Goal: Communication & Community: Answer question/provide support

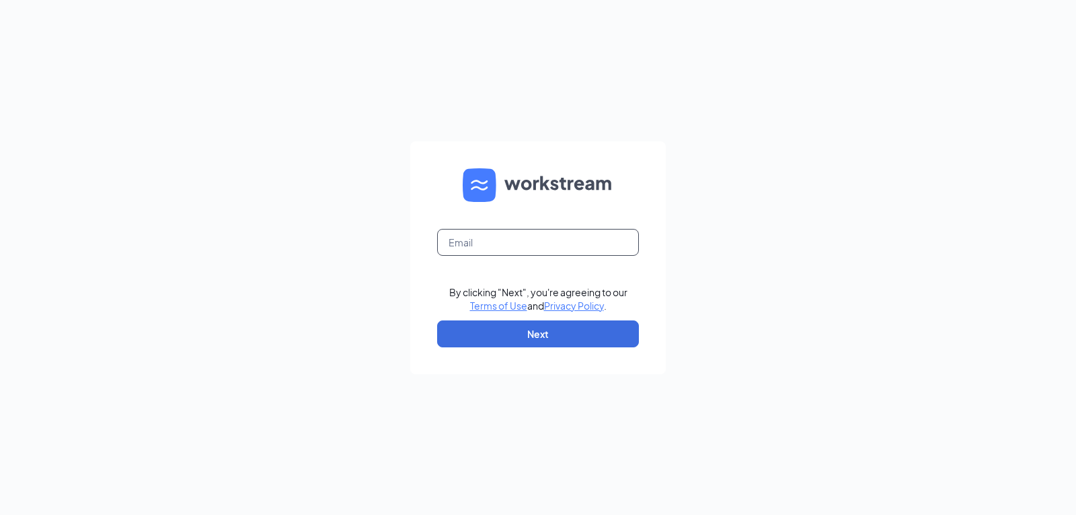
click at [484, 237] on input "text" at bounding box center [538, 242] width 202 height 27
type input "[EMAIL_ADDRESS][DOMAIN_NAME]"
click at [545, 338] on button "Next" at bounding box center [538, 333] width 202 height 27
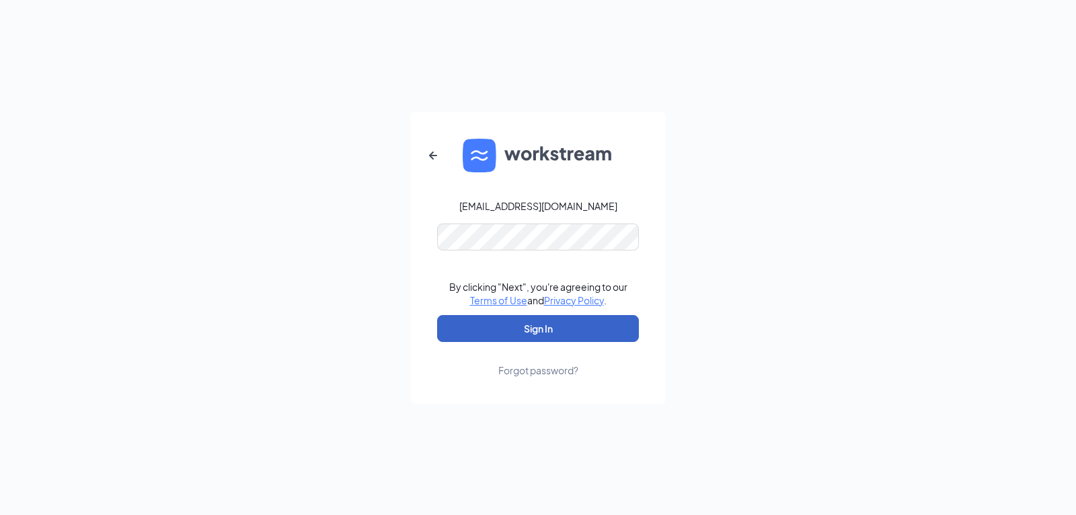
click at [538, 328] on button "Sign In" at bounding box center [538, 328] width 202 height 27
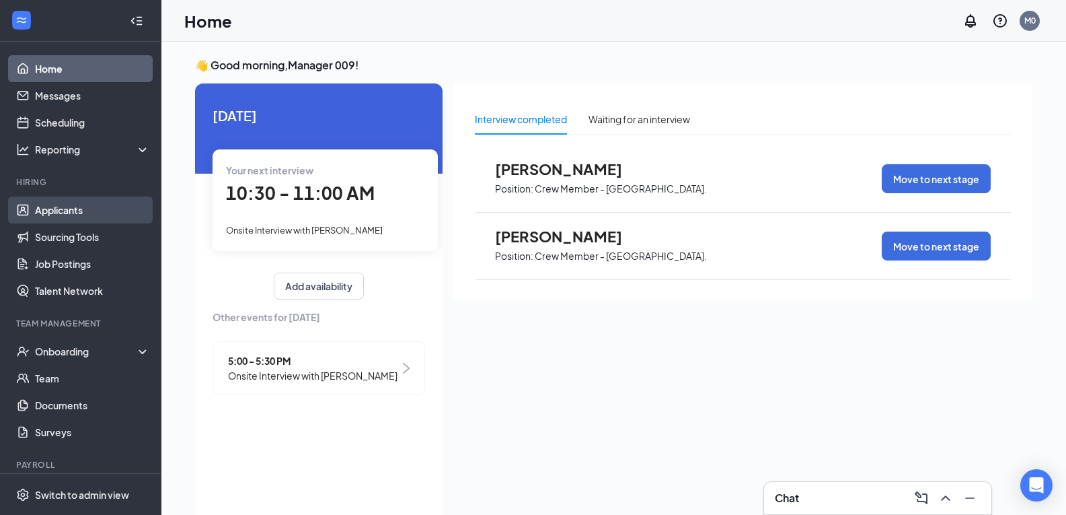
click at [70, 209] on link "Applicants" at bounding box center [92, 209] width 115 height 27
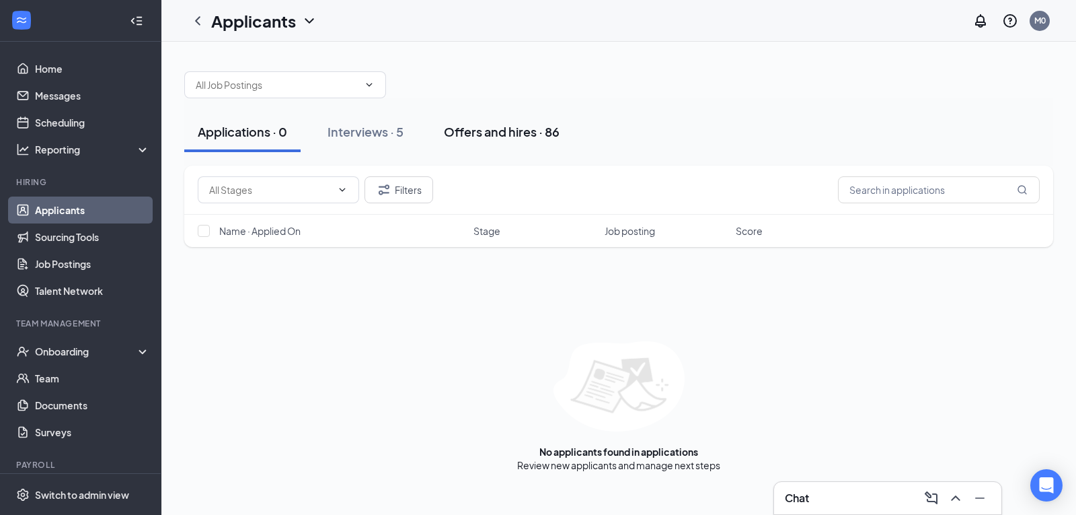
click at [508, 136] on div "Offers and hires · 86" at bounding box center [502, 131] width 116 height 17
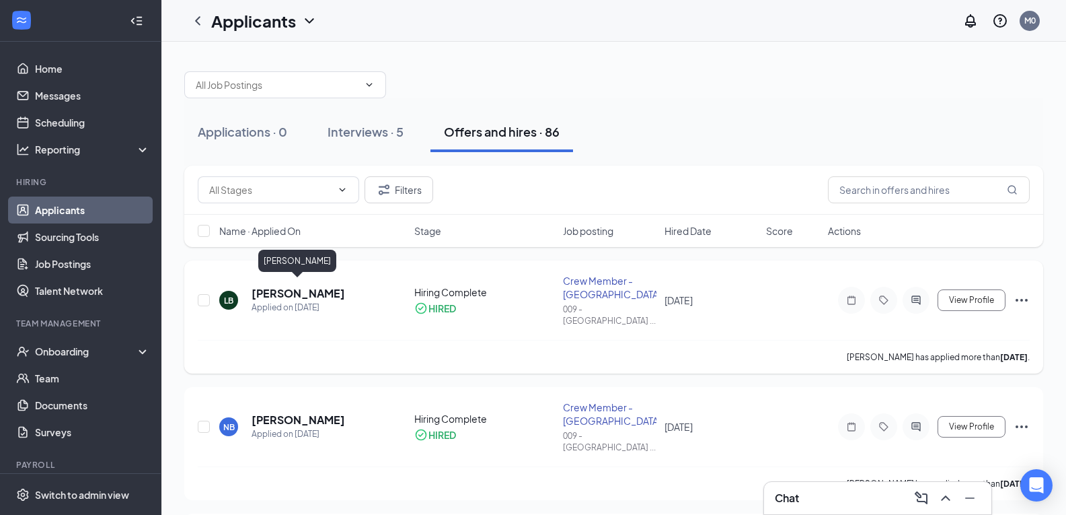
click at [316, 287] on h5 "[PERSON_NAME]" at bounding box center [298, 293] width 93 height 15
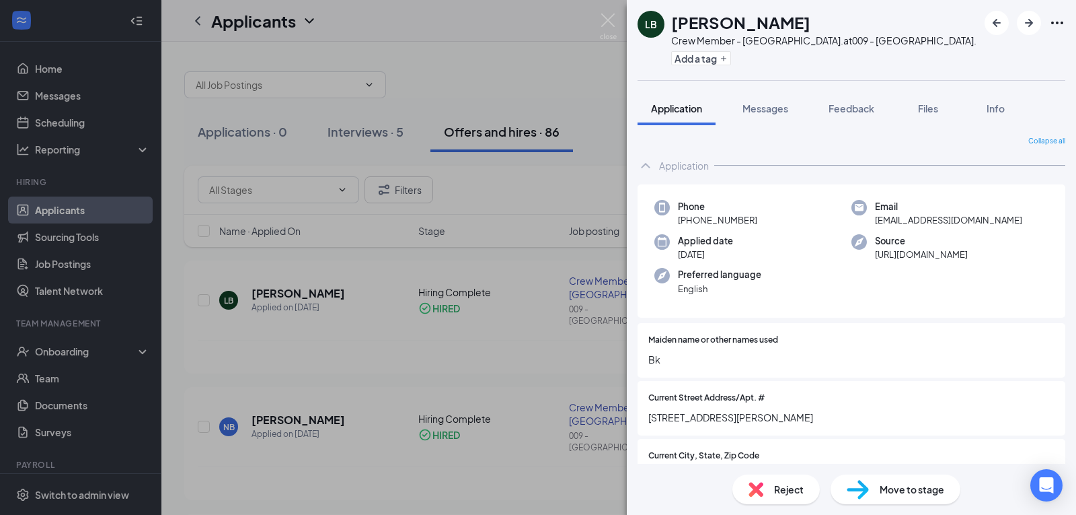
click at [355, 509] on div "LB Levander Bethea Crew Member - Chapel Hill Blvd. at 009 - Chapel Hill Blvd. A…" at bounding box center [538, 257] width 1076 height 515
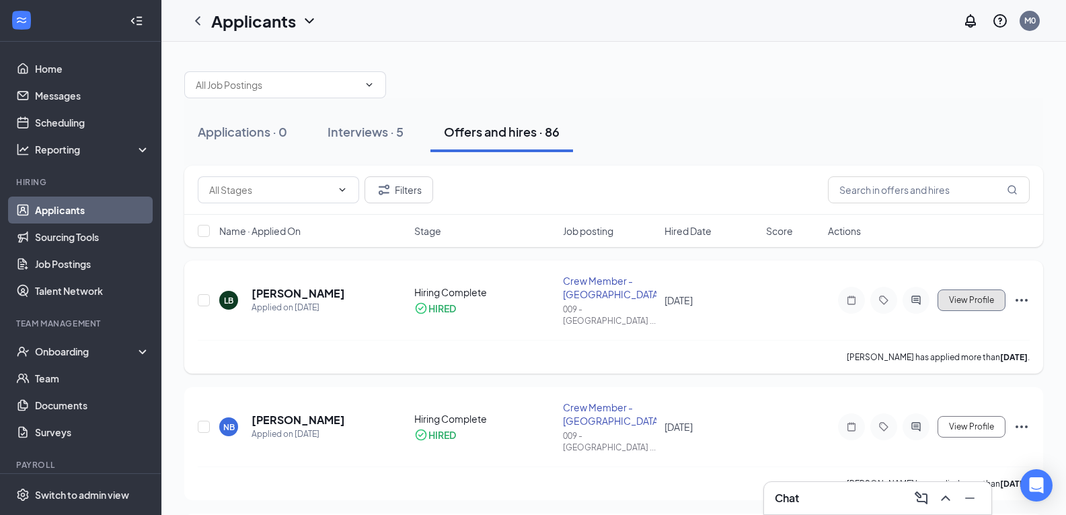
click at [987, 296] on span "View Profile" at bounding box center [971, 299] width 45 height 9
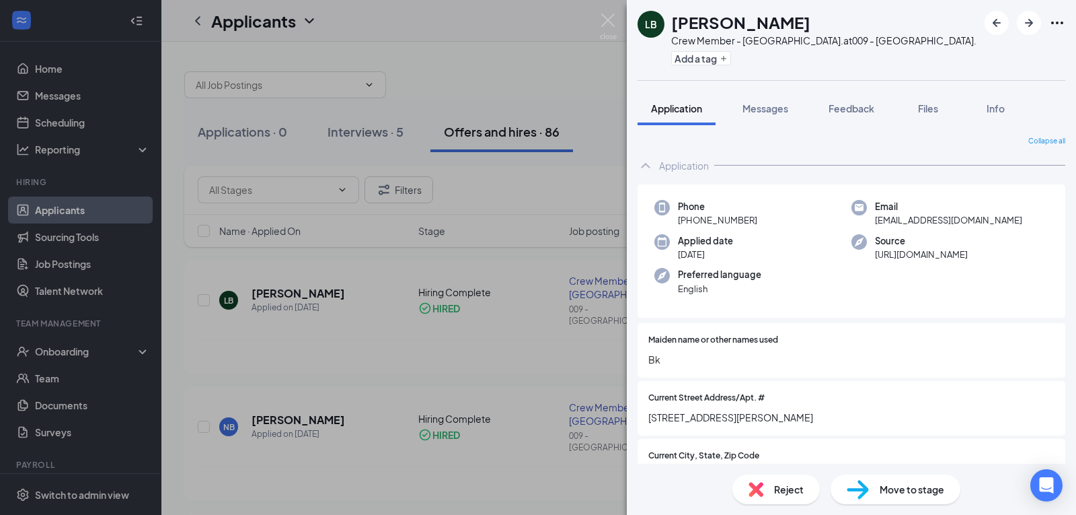
click at [463, 490] on div "LB Levander Bethea Crew Member - Chapel Hill Blvd. at 009 - Chapel Hill Blvd. A…" at bounding box center [538, 257] width 1076 height 515
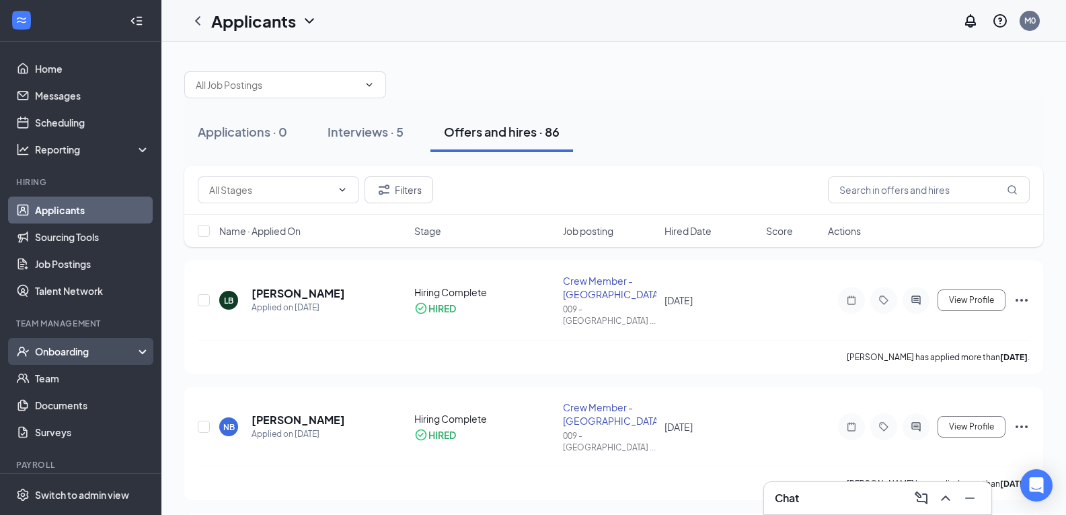
click at [55, 354] on div "Onboarding" at bounding box center [87, 350] width 104 height 13
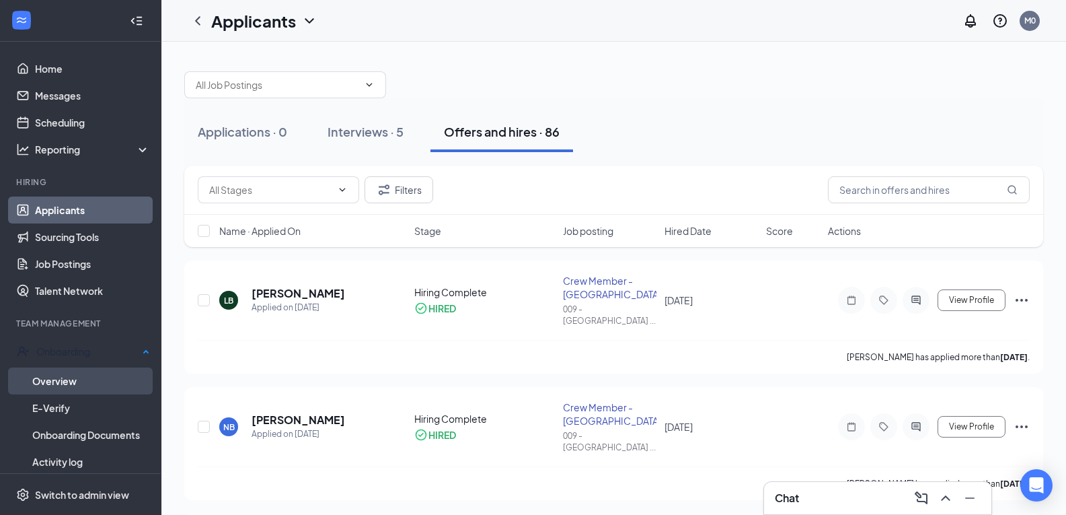
click at [58, 377] on link "Overview" at bounding box center [91, 380] width 118 height 27
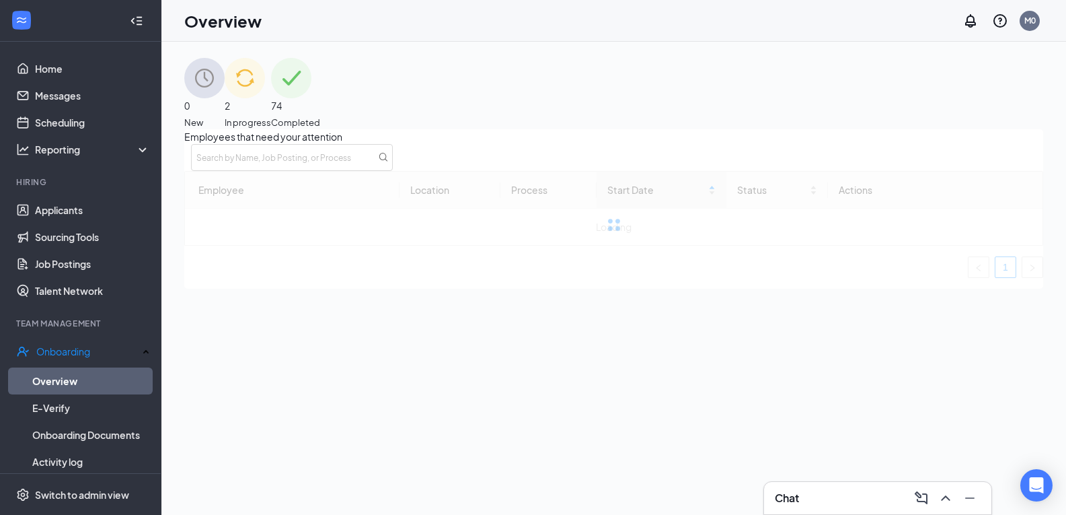
click at [271, 116] on span "In progress" at bounding box center [248, 122] width 46 height 13
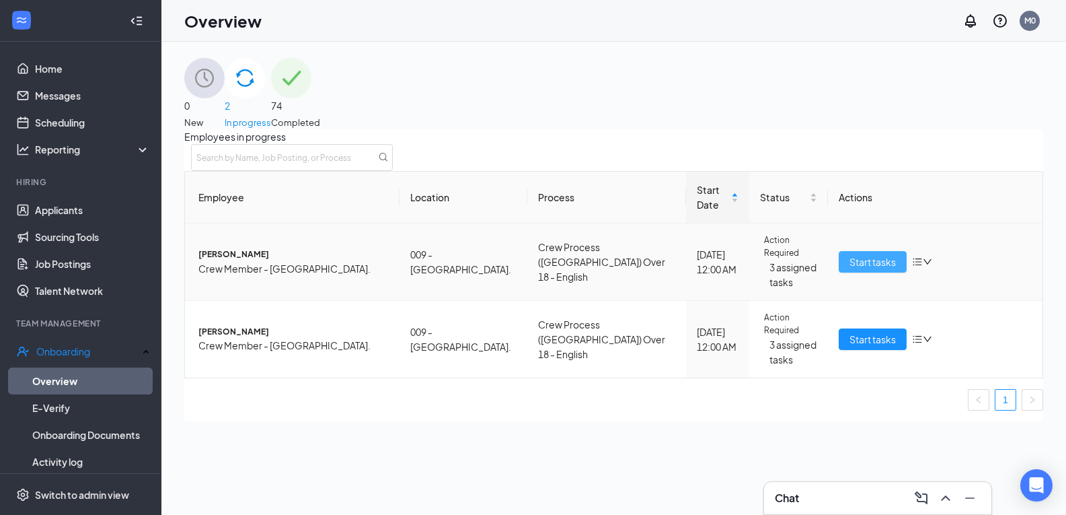
click at [886, 258] on span "Start tasks" at bounding box center [872, 261] width 46 height 15
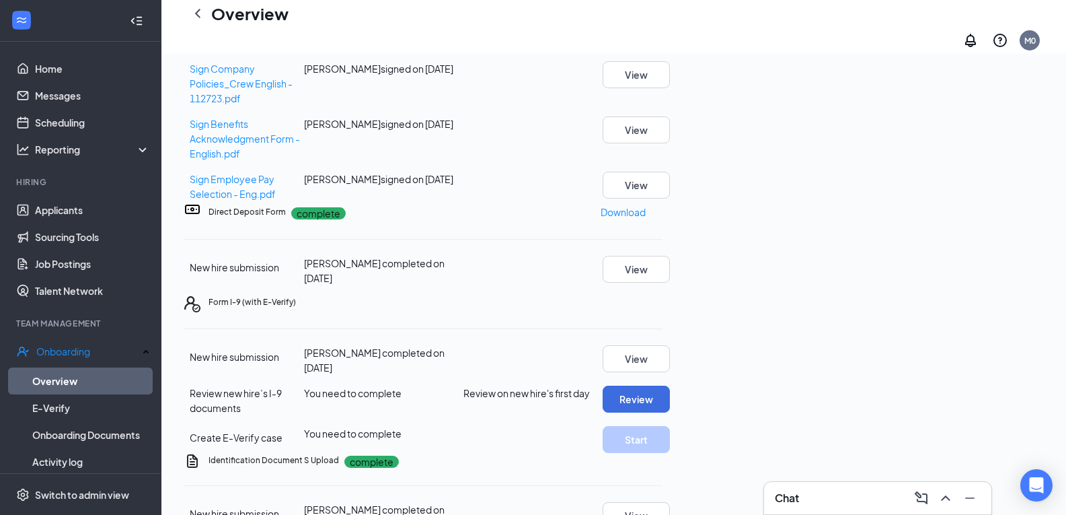
scroll to position [398, 0]
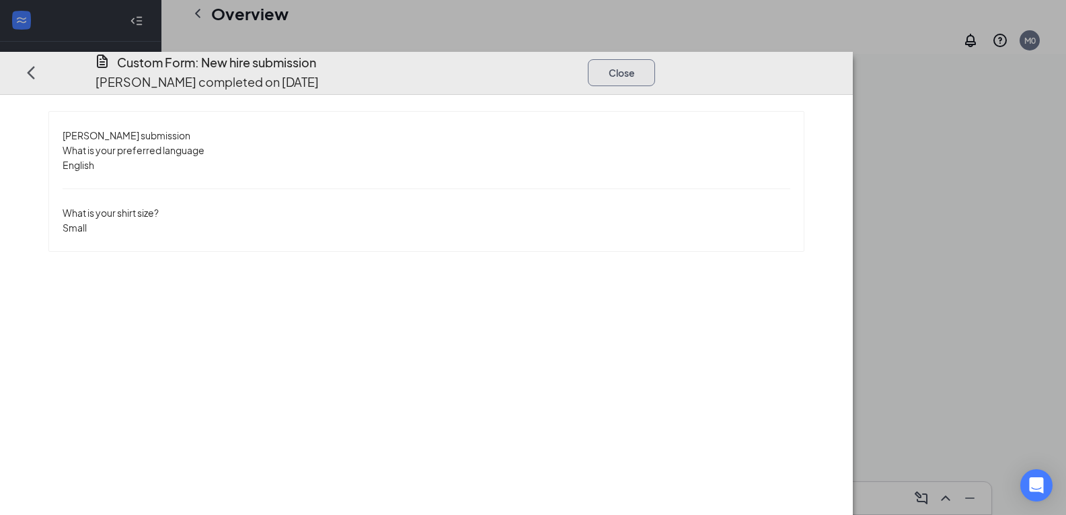
click at [655, 59] on button "Close" at bounding box center [621, 72] width 67 height 27
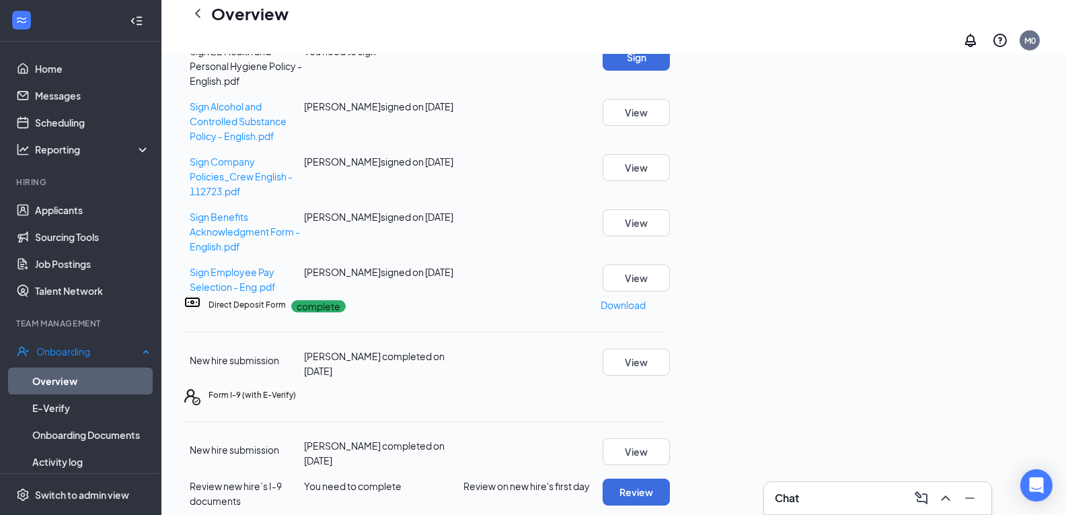
click at [67, 374] on link "Overview" at bounding box center [91, 380] width 118 height 27
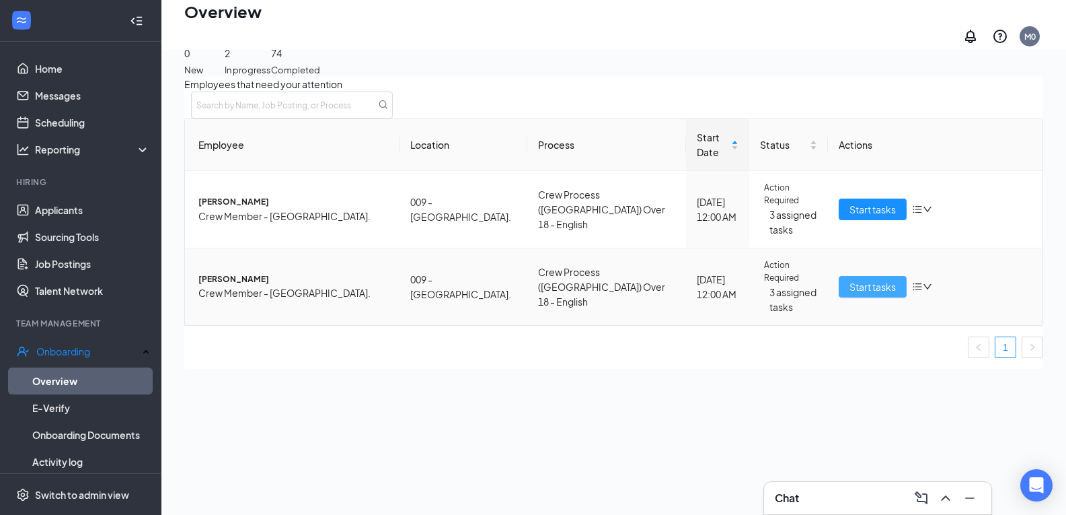
click at [866, 279] on span "Start tasks" at bounding box center [872, 286] width 46 height 15
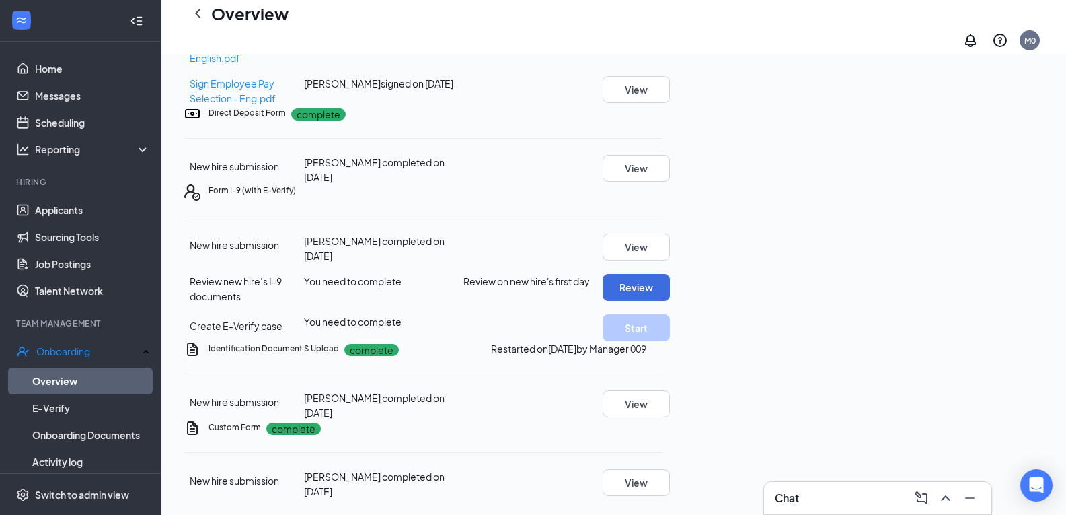
scroll to position [786, 0]
click at [670, 472] on button "View" at bounding box center [636, 482] width 67 height 27
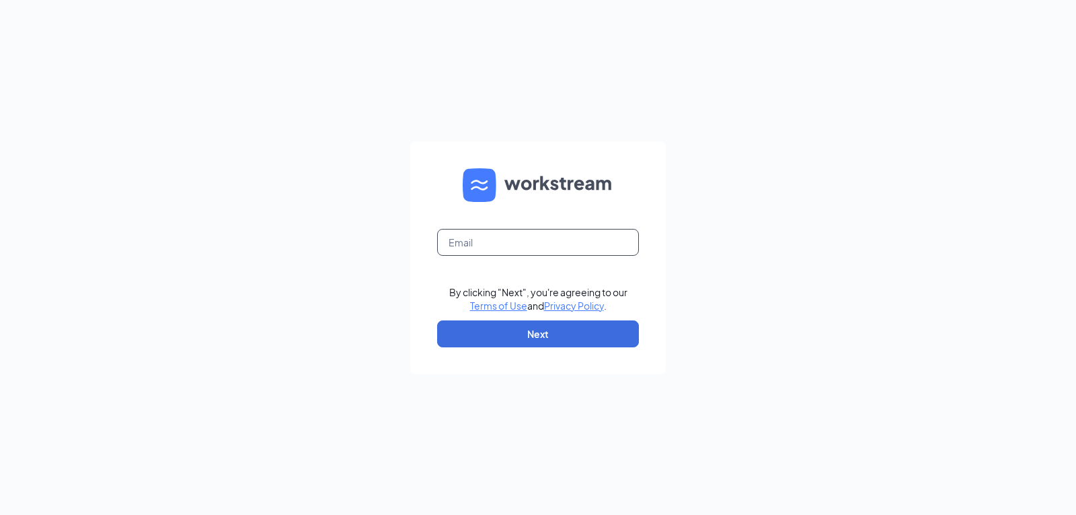
click at [478, 244] on input "text" at bounding box center [538, 242] width 202 height 27
type input "[EMAIL_ADDRESS][DOMAIN_NAME]"
click at [523, 328] on button "Next" at bounding box center [538, 333] width 202 height 27
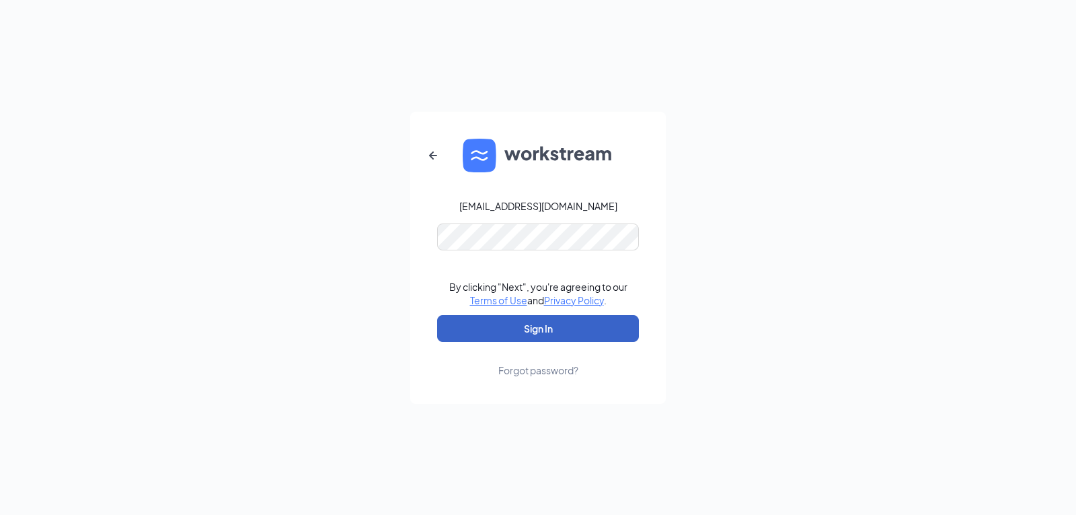
click at [526, 321] on button "Sign In" at bounding box center [538, 328] width 202 height 27
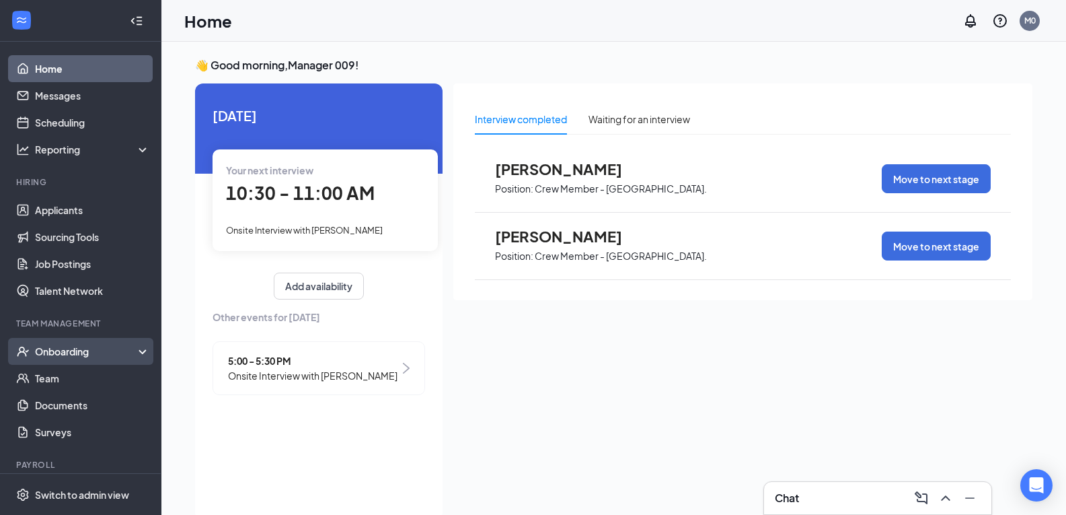
click at [57, 355] on div "Onboarding" at bounding box center [87, 350] width 104 height 13
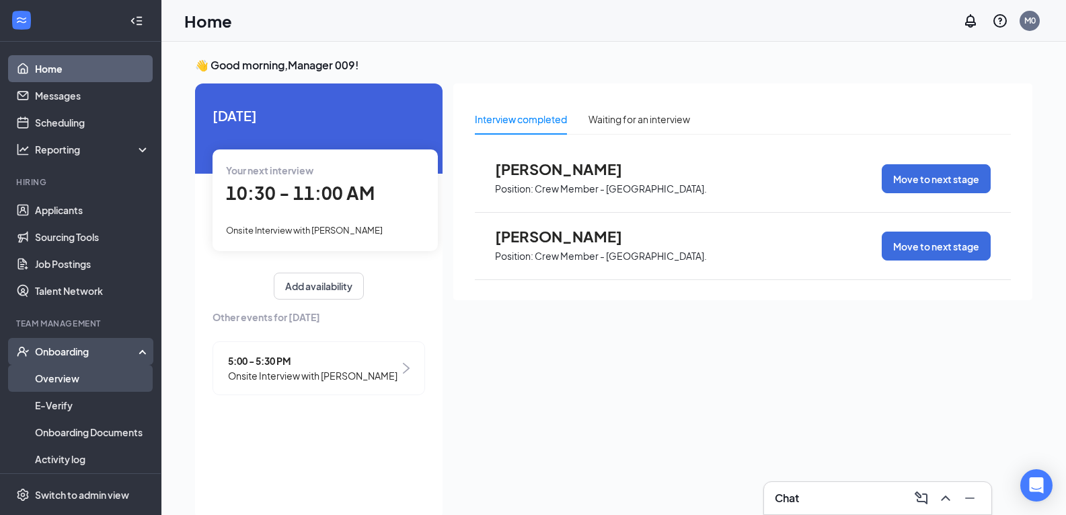
click at [69, 381] on link "Overview" at bounding box center [92, 378] width 115 height 27
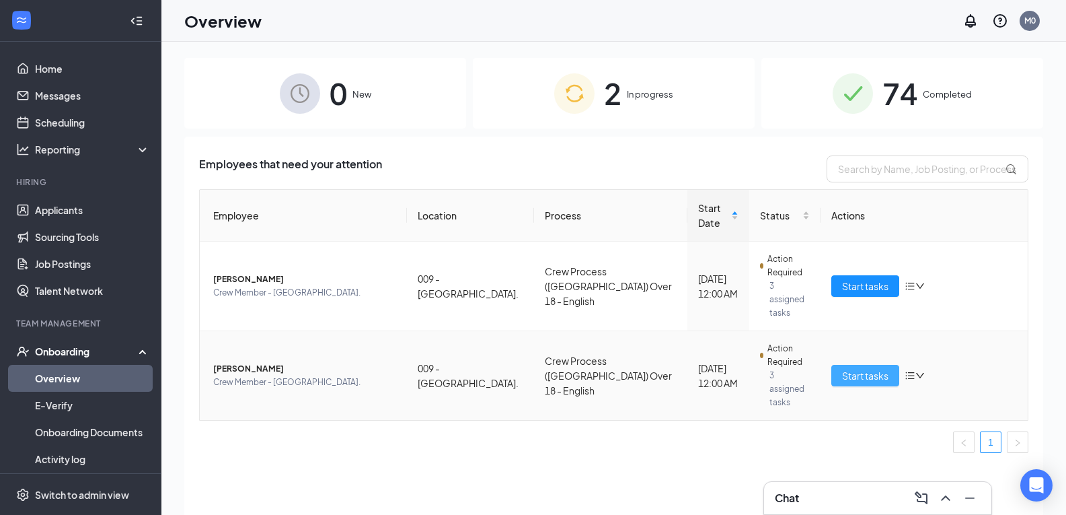
click at [852, 368] on span "Start tasks" at bounding box center [865, 375] width 46 height 15
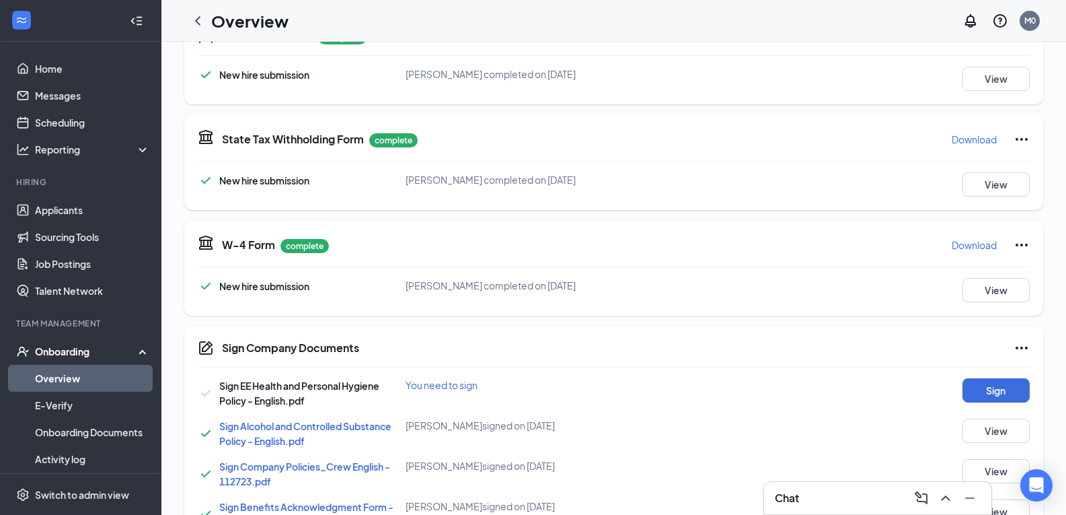
scroll to position [404, 0]
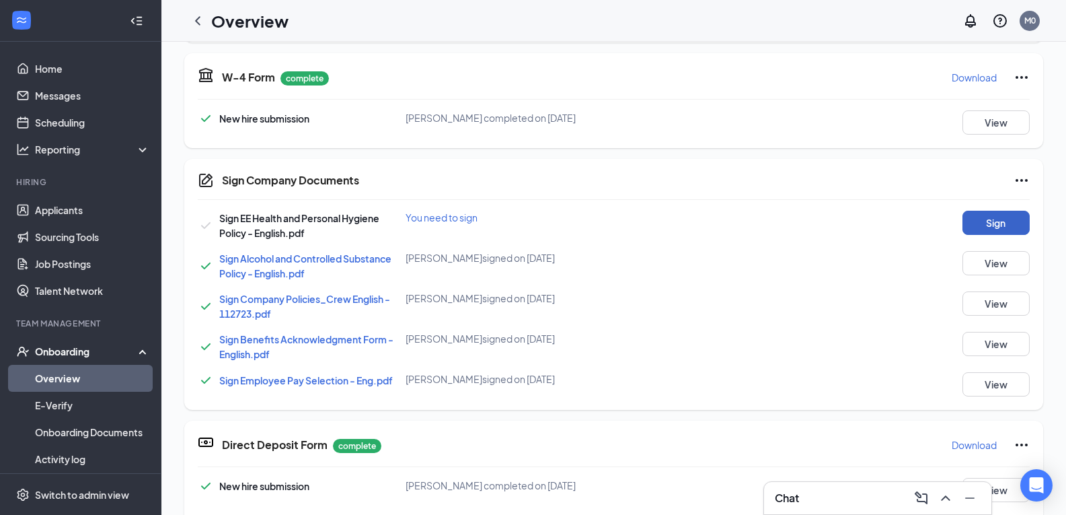
click at [984, 220] on button "Sign" at bounding box center [995, 223] width 67 height 24
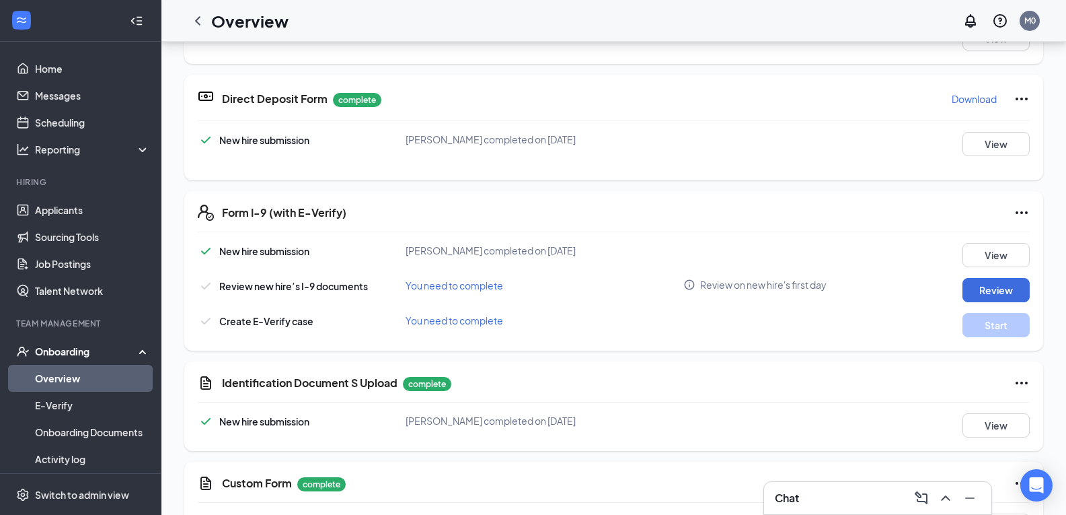
scroll to position [336, 0]
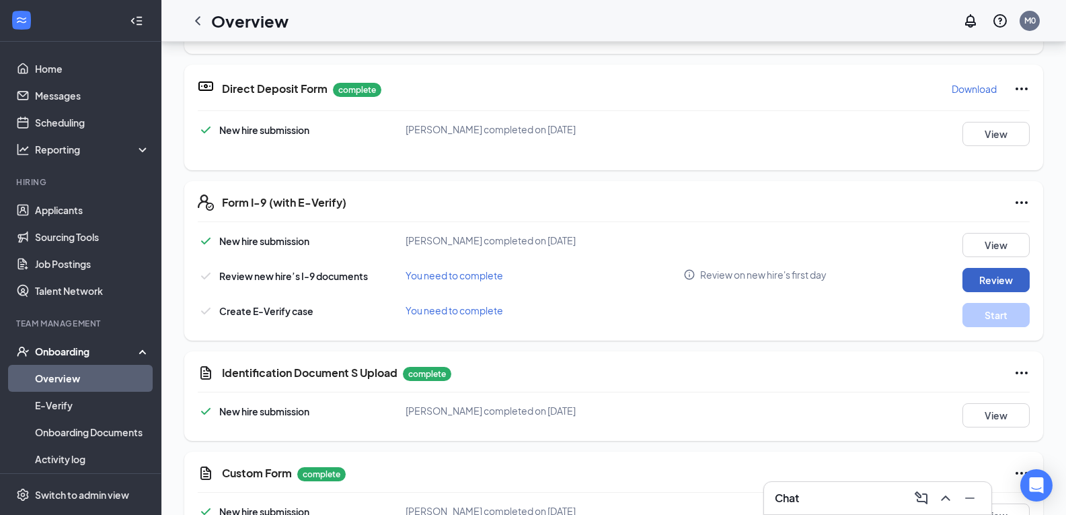
click at [983, 276] on button "Review" at bounding box center [995, 280] width 67 height 24
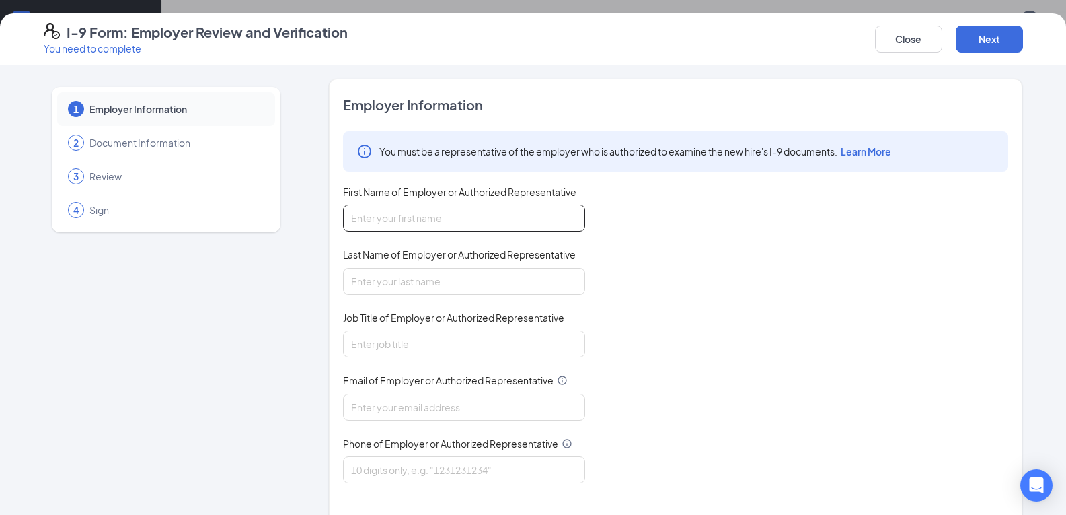
click at [471, 224] on input "First Name of Employer or Authorized Representative" at bounding box center [464, 217] width 242 height 27
type input "Ludek"
click at [432, 292] on input "Last Name of Employer or Authorized Representative" at bounding box center [464, 281] width 242 height 27
type input "Kamienski"
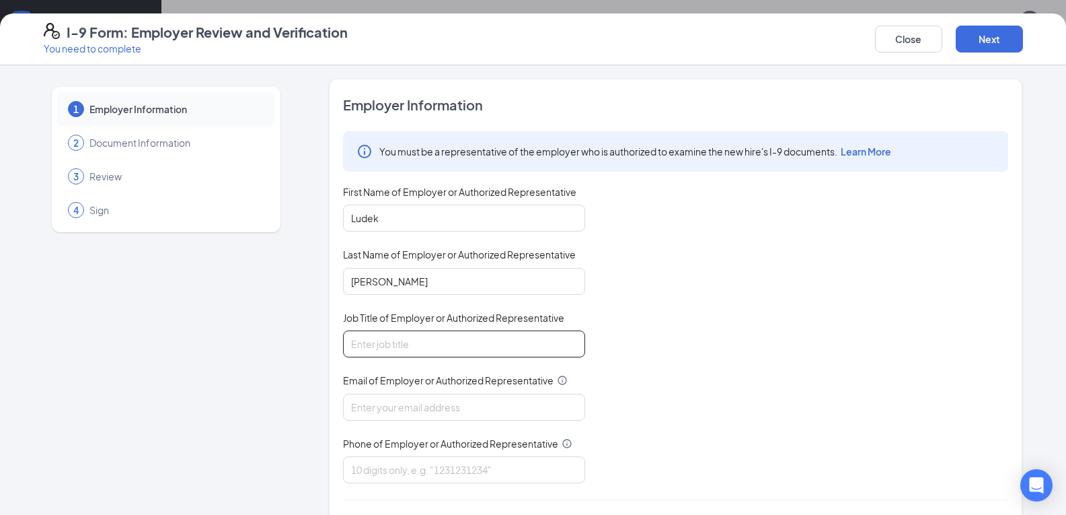
click at [403, 345] on input "Job Title of Employer or Authorized Representative" at bounding box center [464, 343] width 242 height 27
type input "Unit Director"
click at [385, 413] on input "Email of Employer or Authorized Representative" at bounding box center [464, 406] width 242 height 27
type input "triarc09@bojrdu.com"
click at [393, 470] on input "Phone of Employer or Authorized Representative" at bounding box center [464, 469] width 242 height 27
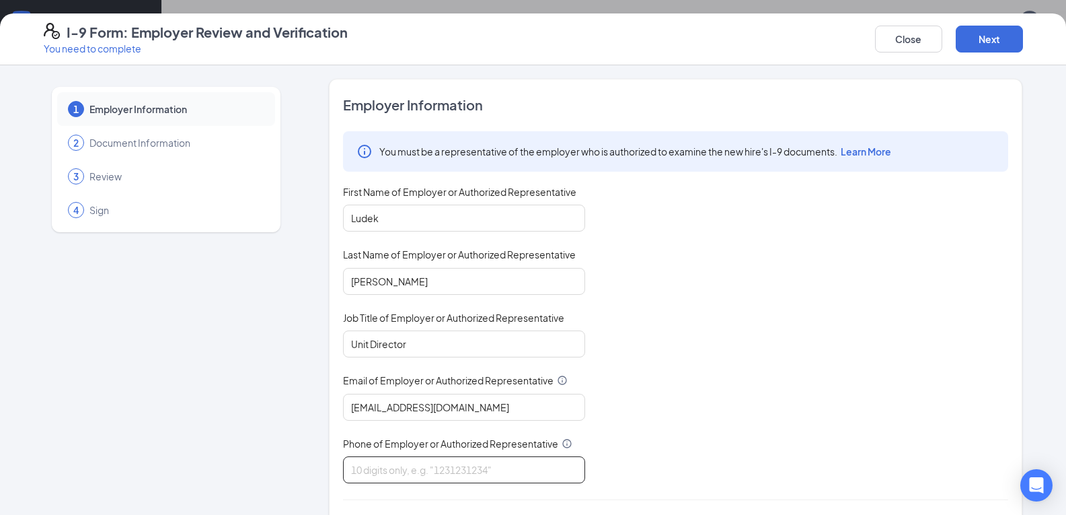
type input "9194895942"
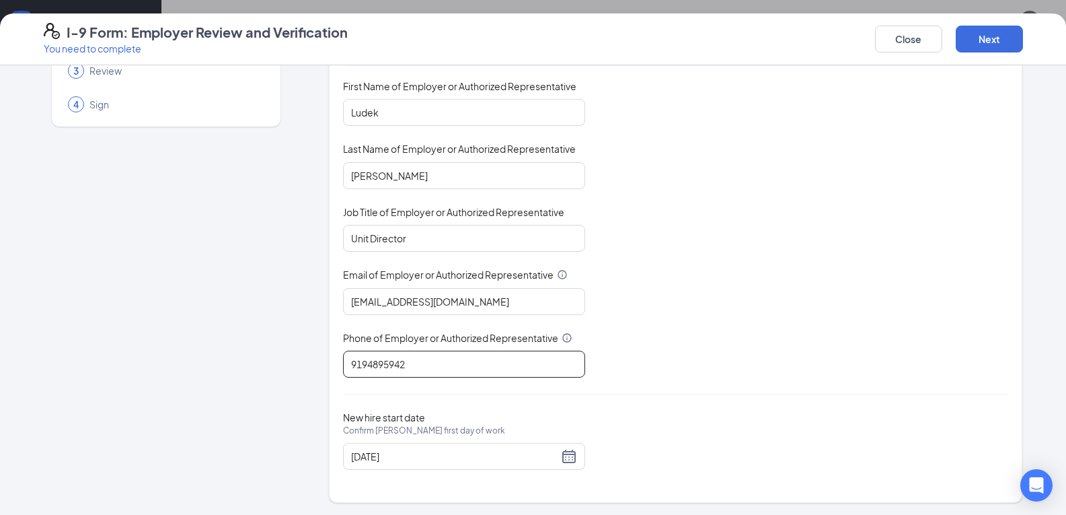
scroll to position [107, 0]
click at [983, 40] on button "Next" at bounding box center [989, 39] width 67 height 27
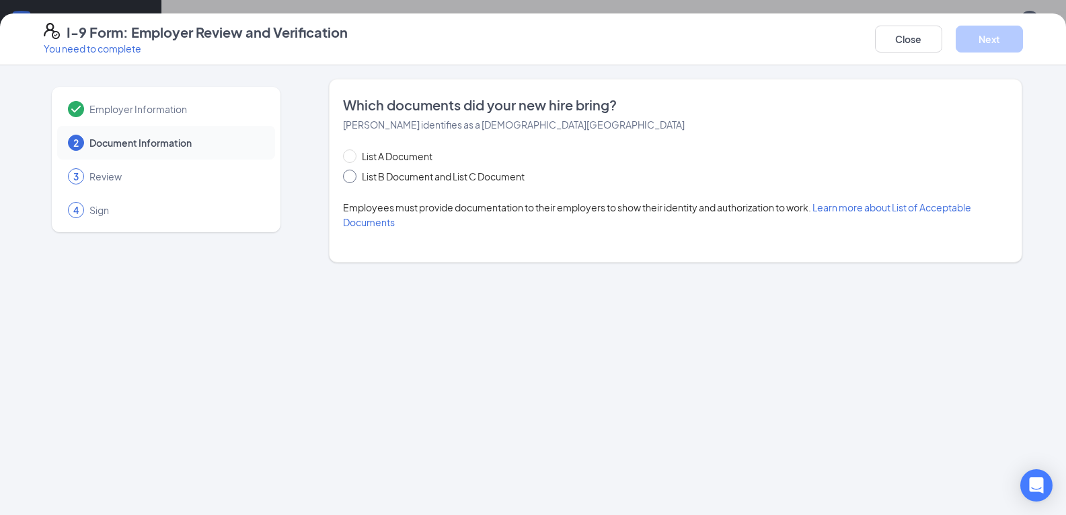
click at [350, 178] on input "List B Document and List C Document" at bounding box center [347, 173] width 9 height 9
radio input "true"
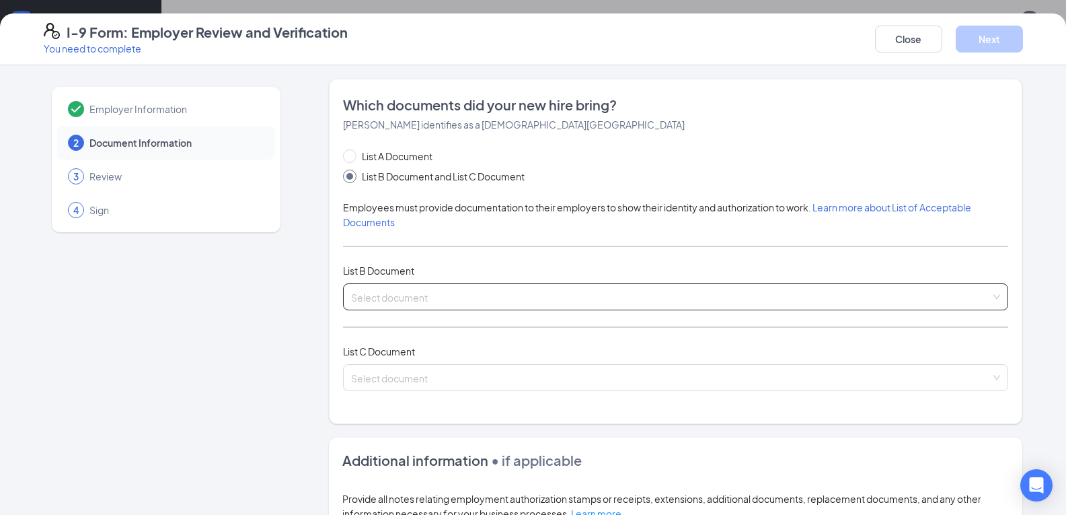
click at [365, 299] on input "search" at bounding box center [671, 294] width 640 height 20
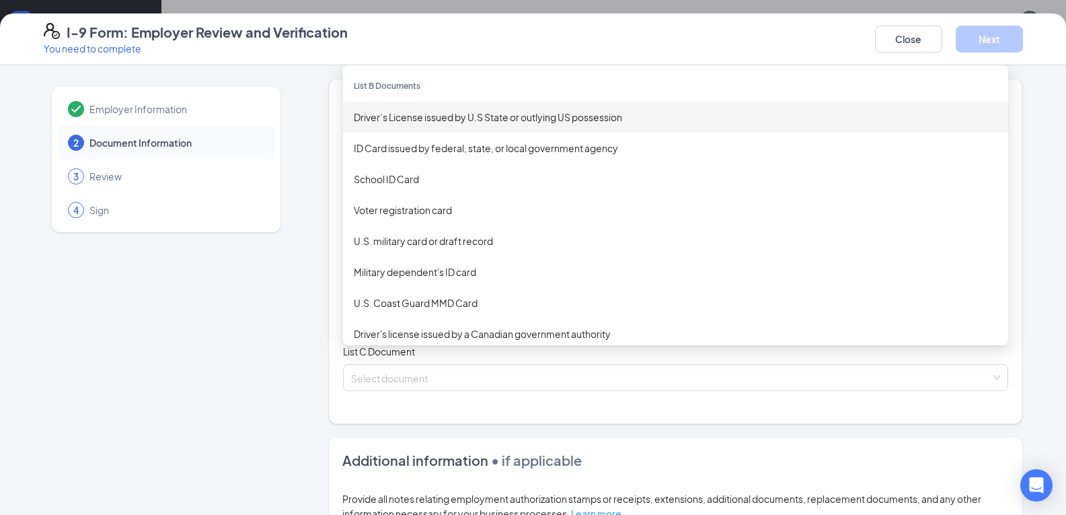
click at [417, 122] on div "Driver’s License issued by U.S State or outlying US possession" at bounding box center [676, 117] width 644 height 15
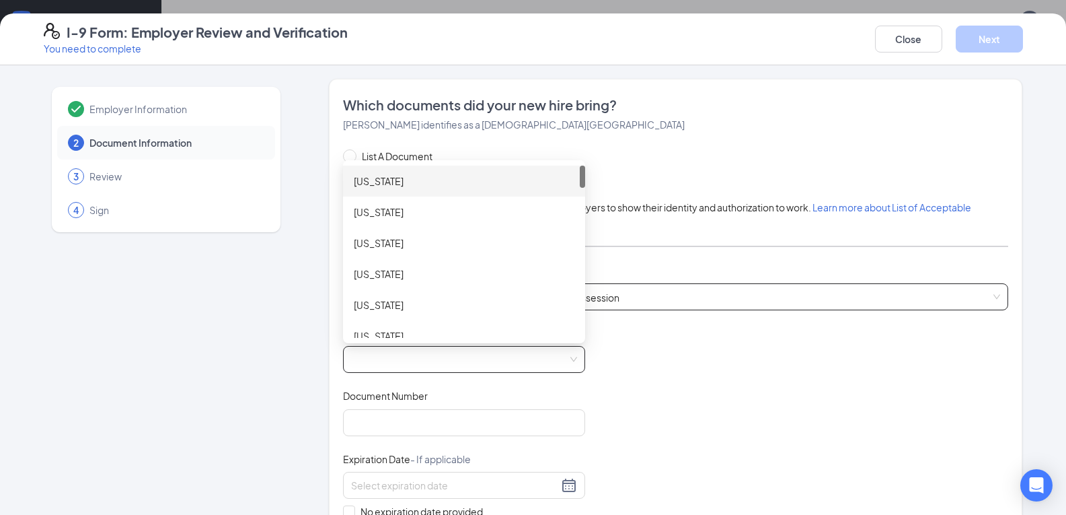
click at [371, 362] on span at bounding box center [464, 359] width 226 height 26
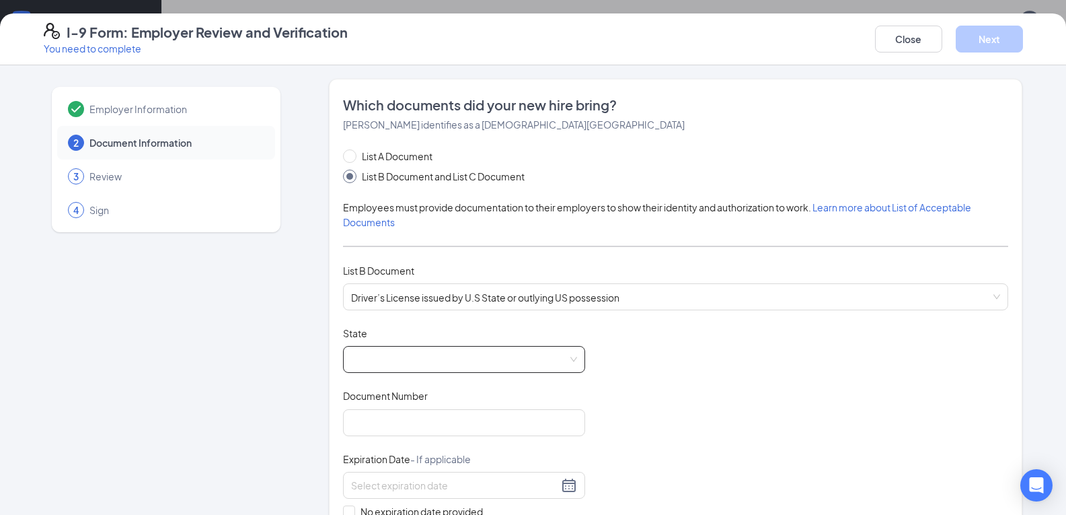
click at [570, 356] on span at bounding box center [464, 359] width 226 height 26
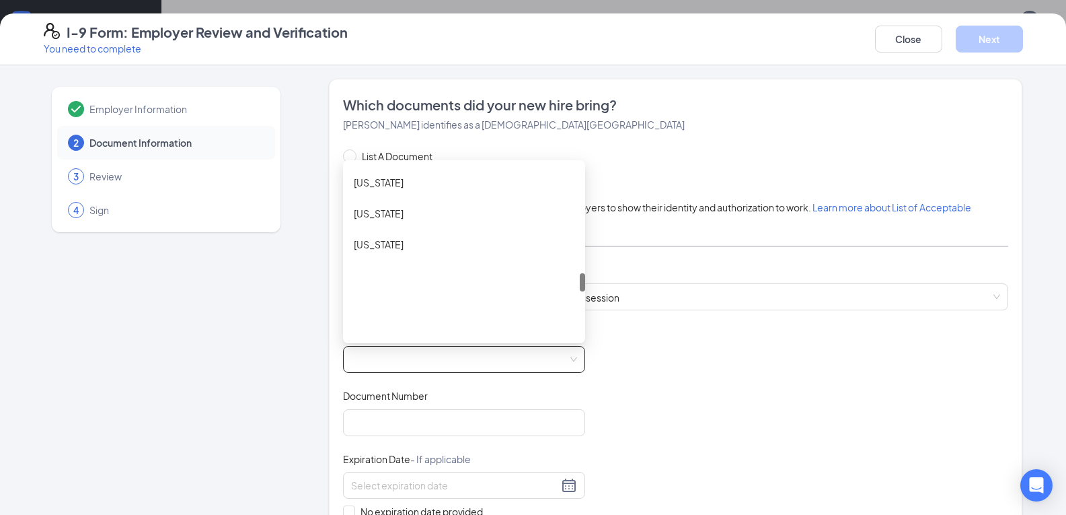
scroll to position [1009, 0]
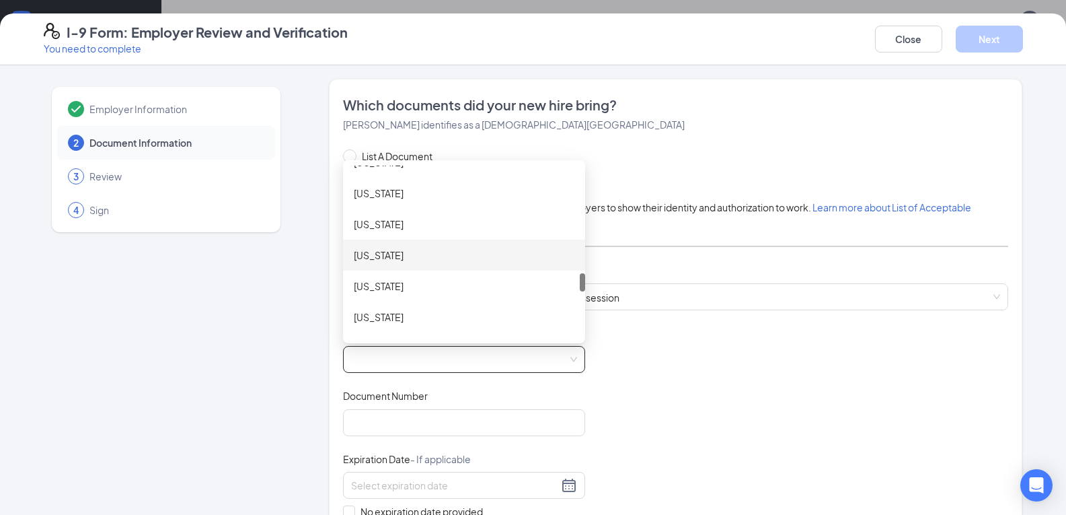
click at [380, 256] on div "North Carolina" at bounding box center [464, 255] width 221 height 15
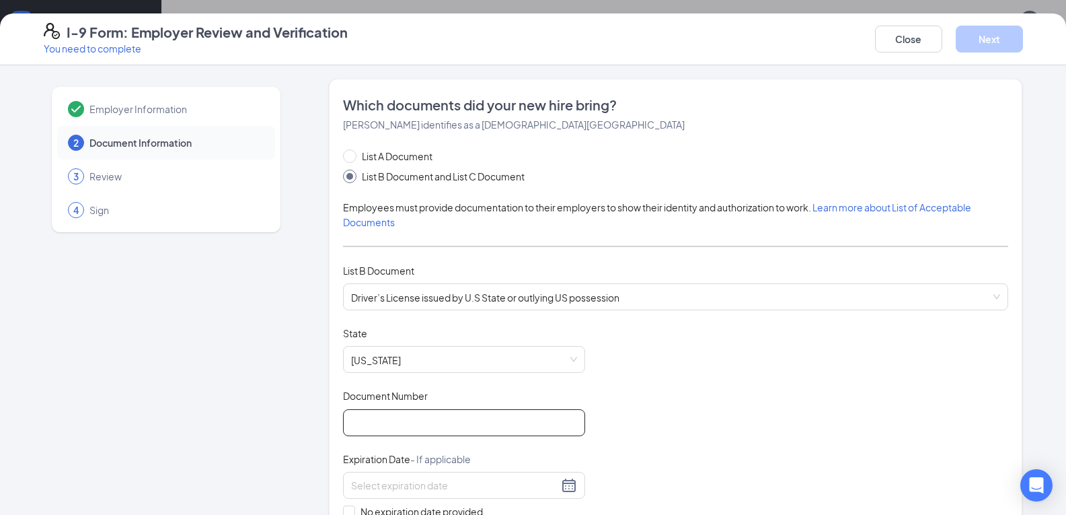
click at [397, 421] on input "Document Number" at bounding box center [464, 422] width 242 height 27
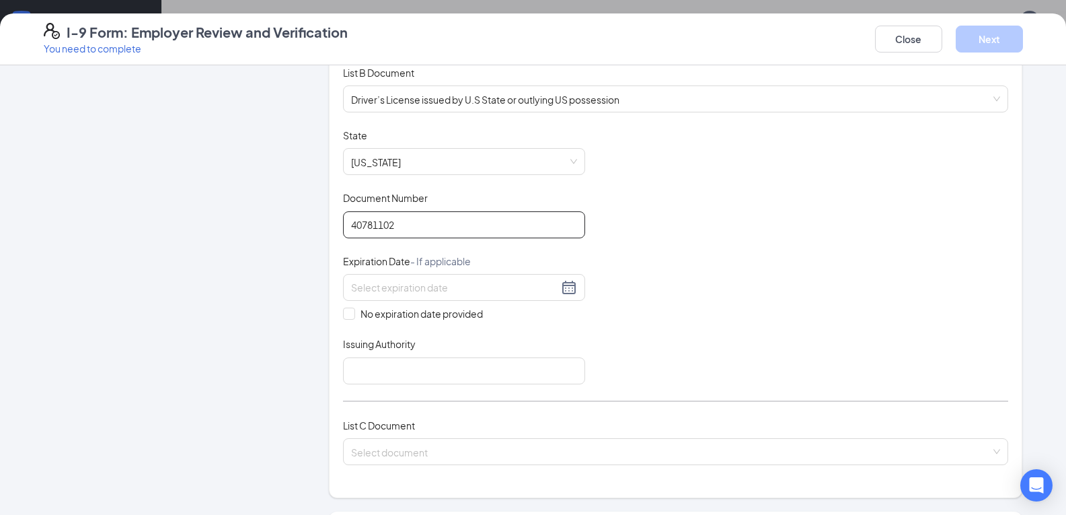
scroll to position [202, 0]
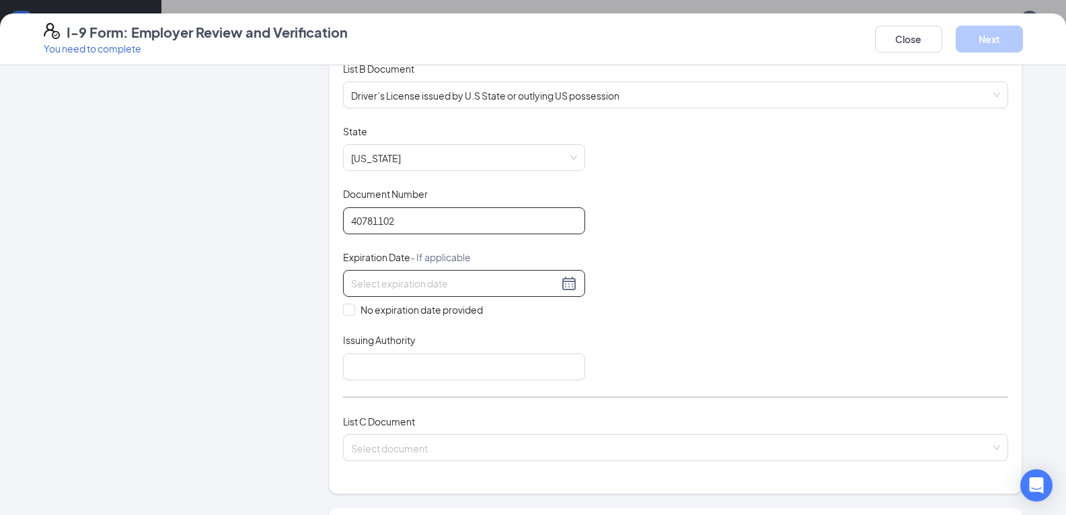
type input "40781102"
click at [564, 285] on div at bounding box center [464, 283] width 226 height 16
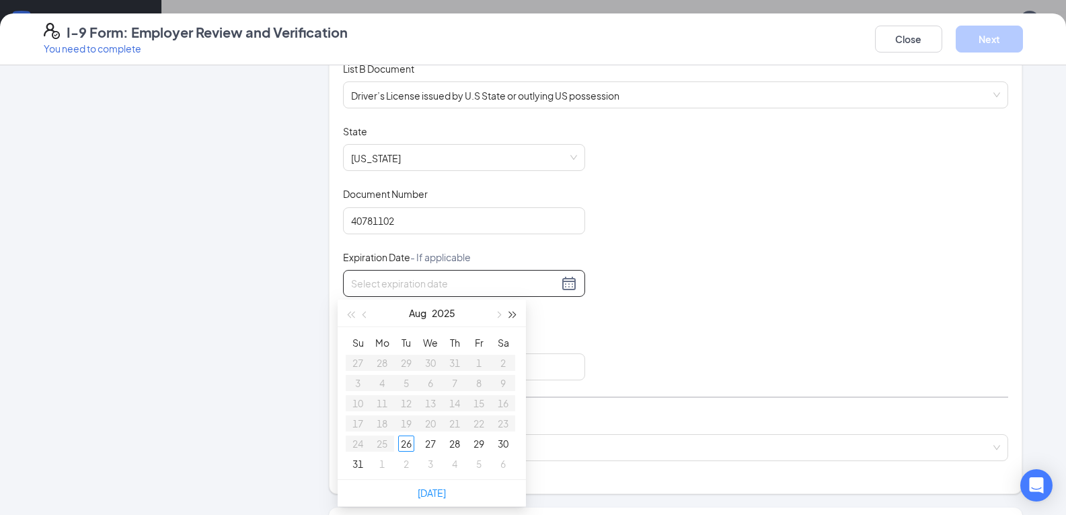
click at [513, 317] on span "button" at bounding box center [513, 314] width 7 height 7
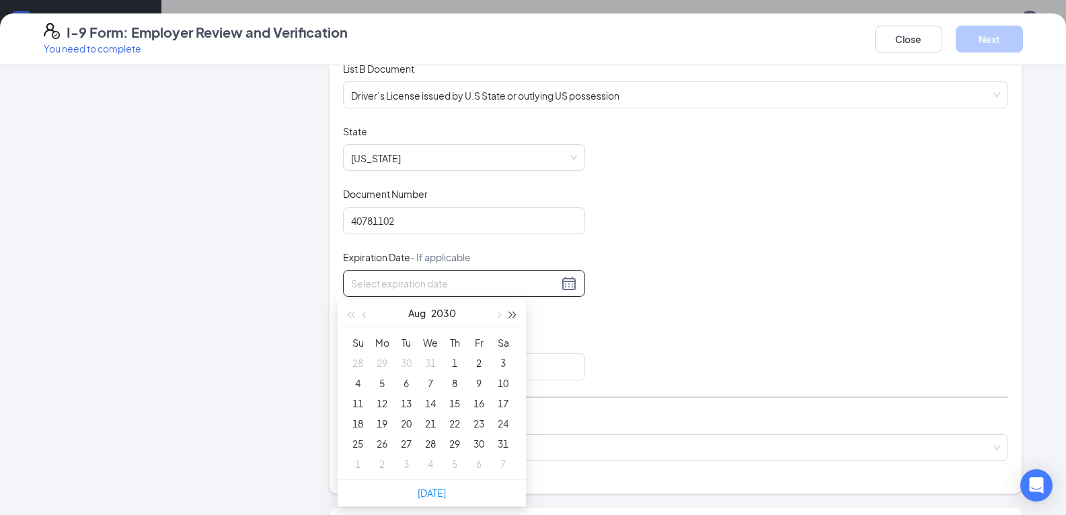
click at [513, 317] on span "button" at bounding box center [513, 314] width 7 height 7
type input "08/16/2033"
click at [410, 400] on div "16" at bounding box center [406, 403] width 16 height 16
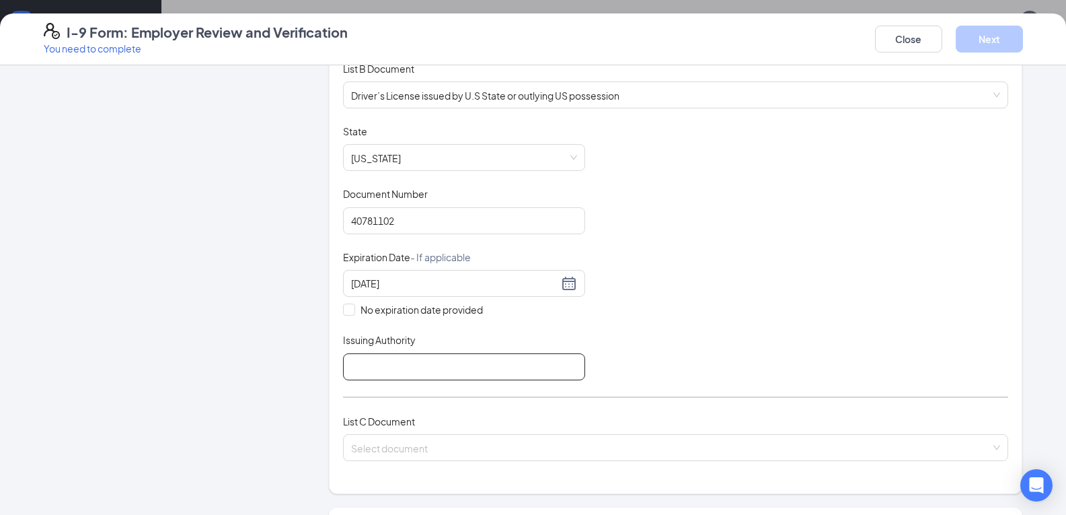
click at [382, 373] on input "Issuing Authority" at bounding box center [464, 366] width 242 height 27
type input "North Carolina dmv"
click at [408, 443] on input "search" at bounding box center [671, 444] width 640 height 20
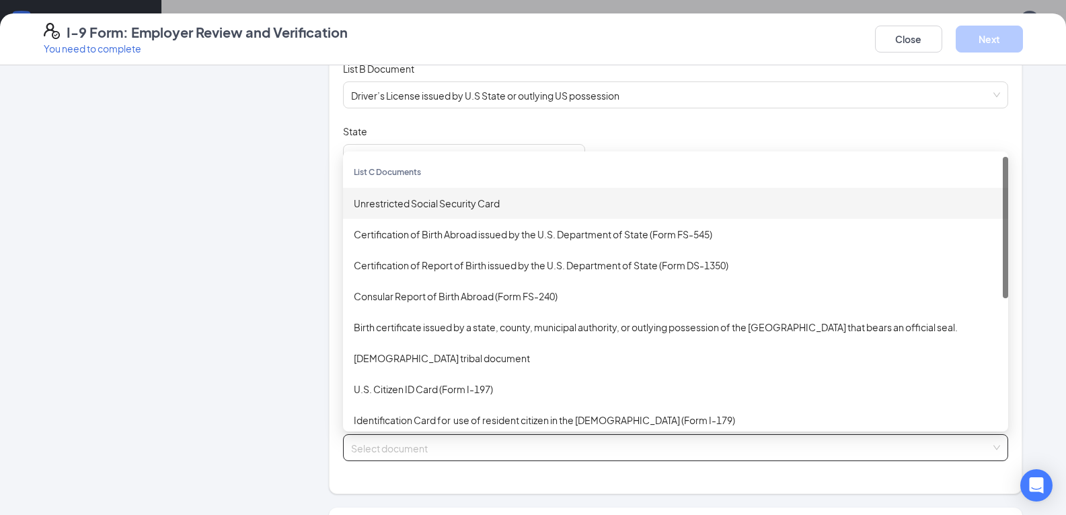
click at [404, 202] on div "Unrestricted Social Security Card" at bounding box center [676, 203] width 644 height 15
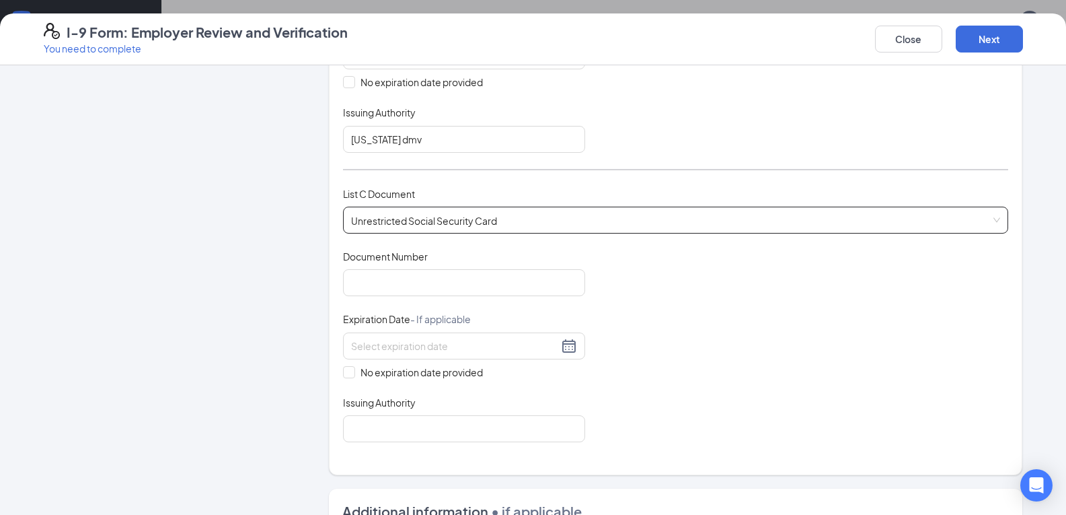
scroll to position [471, 0]
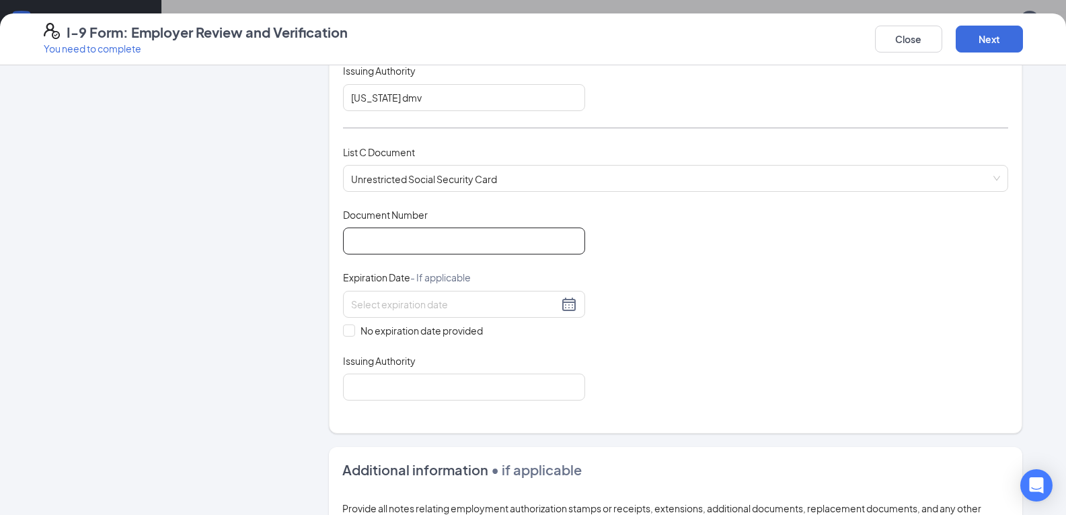
click at [426, 239] on input "Document Number" at bounding box center [464, 240] width 242 height 27
type input "687102868"
click at [346, 330] on input "No expiration date provided" at bounding box center [347, 328] width 9 height 9
checkbox input "true"
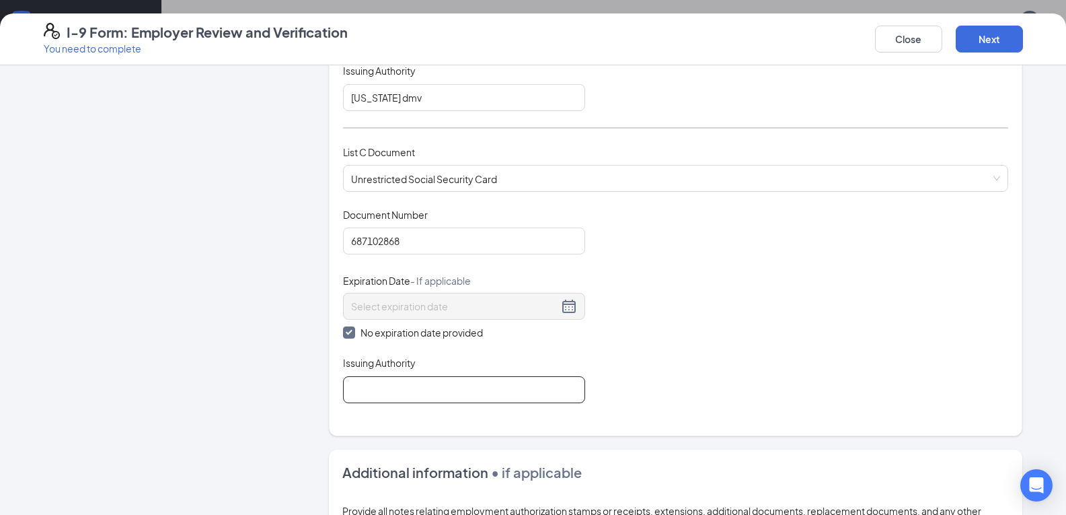
click at [366, 390] on input "Issuing Authority" at bounding box center [464, 389] width 242 height 27
type input "Social Security Administration"
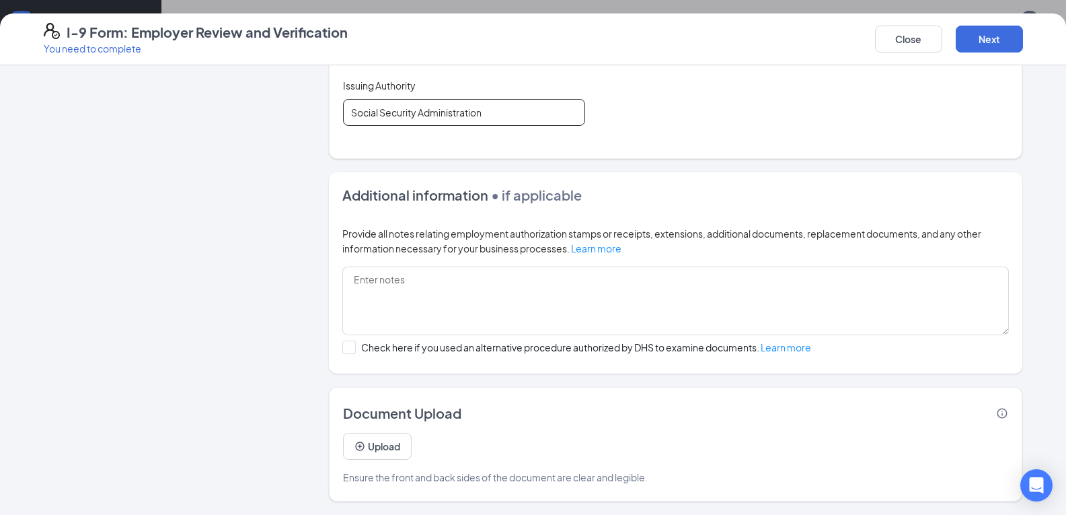
scroll to position [404, 0]
click at [973, 34] on button "Next" at bounding box center [989, 39] width 67 height 27
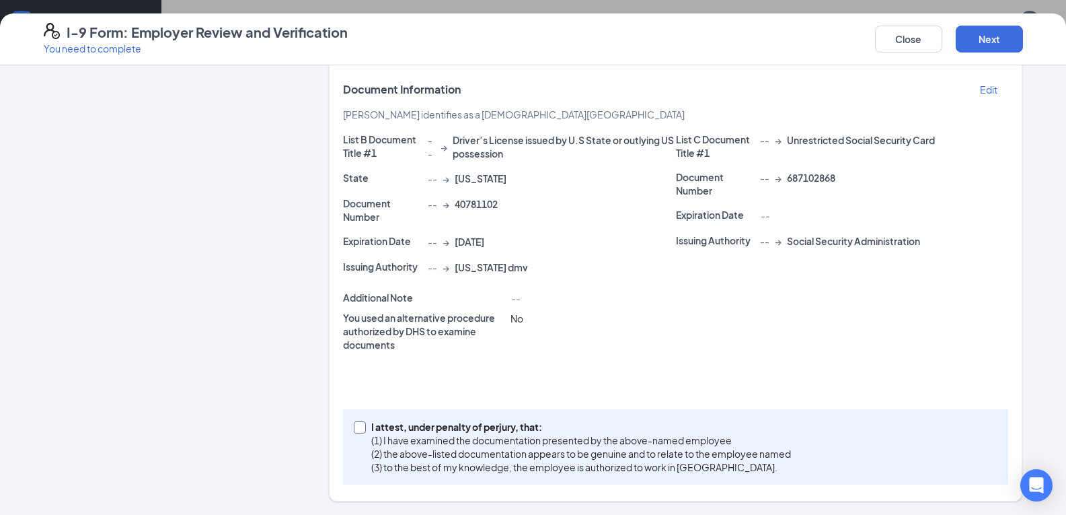
click at [354, 424] on input "I attest, under penalty of perjury, that: (1) I have examined the documentation…" at bounding box center [358, 425] width 9 height 9
checkbox input "true"
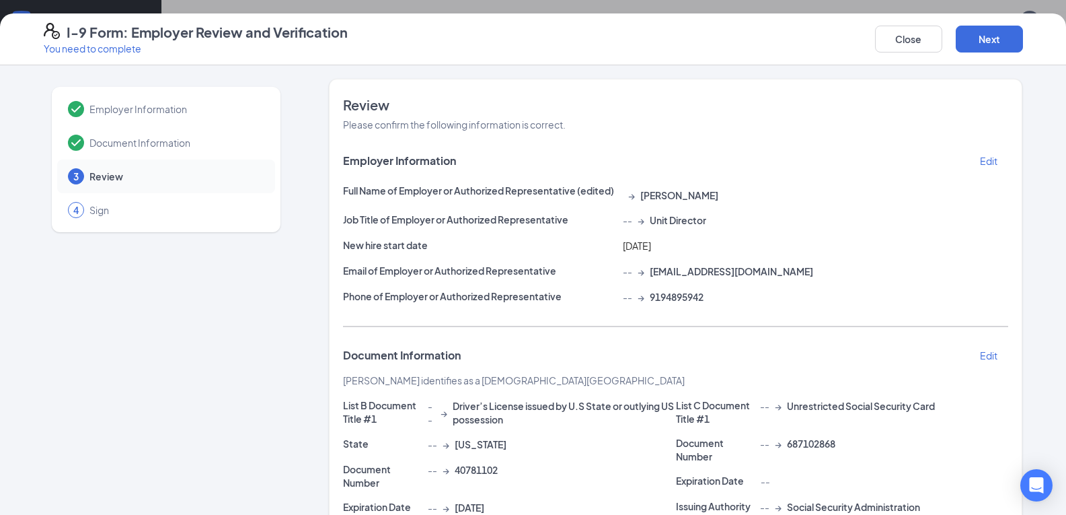
scroll to position [135, 0]
click at [997, 34] on button "Next" at bounding box center [989, 39] width 67 height 27
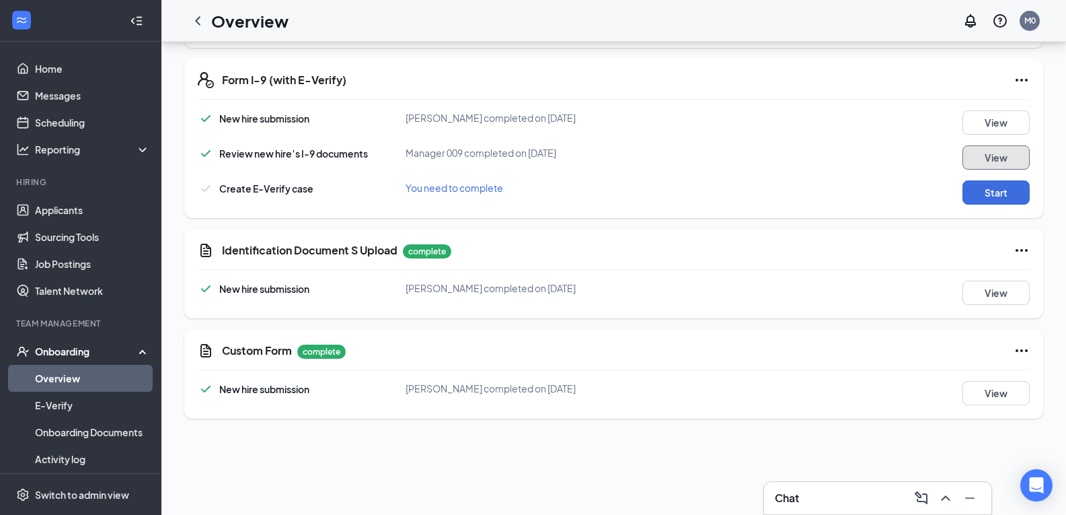
scroll to position [471, 0]
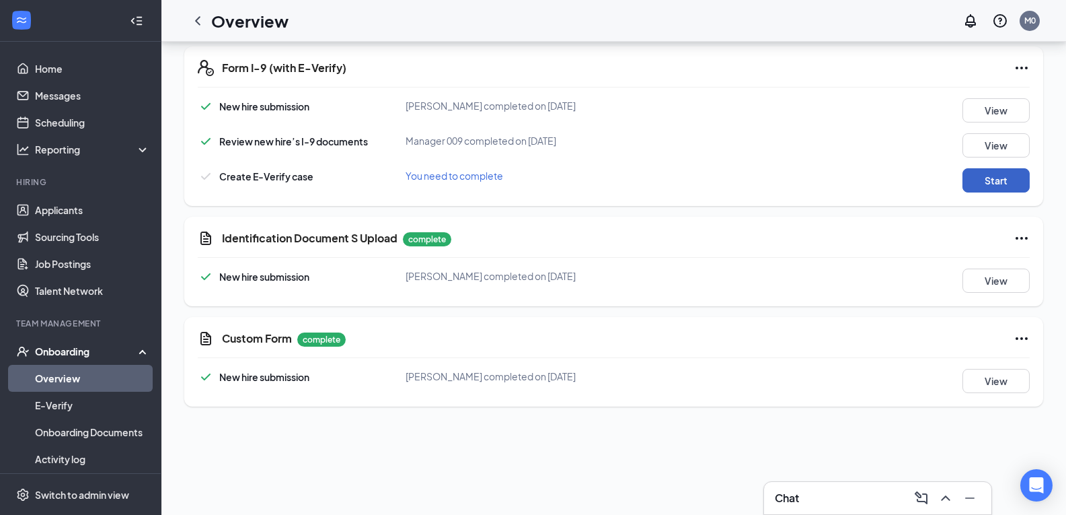
click at [978, 180] on button "Start" at bounding box center [995, 180] width 67 height 24
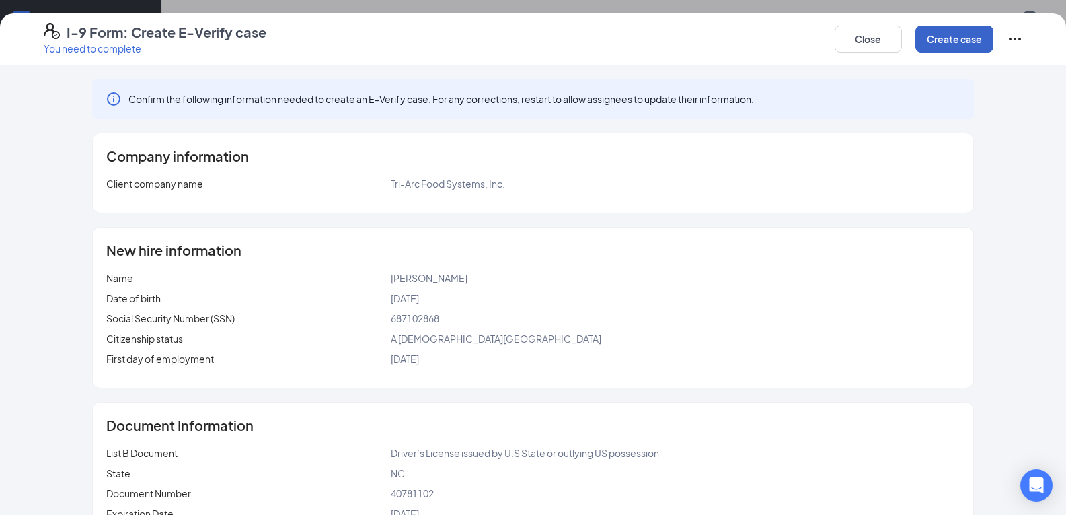
click at [946, 37] on button "Create case" at bounding box center [954, 39] width 78 height 27
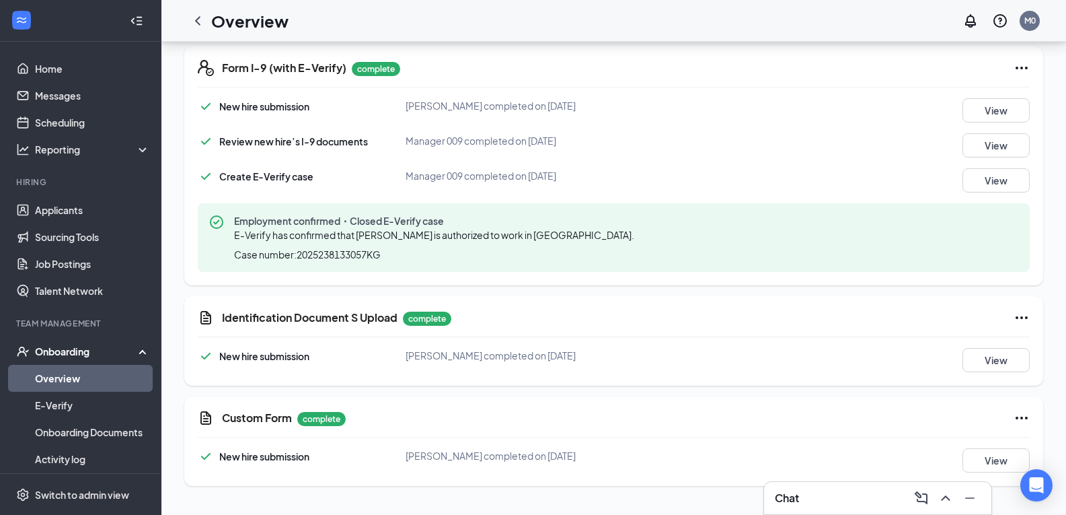
scroll to position [349, 0]
click at [51, 375] on link "Overview" at bounding box center [92, 378] width 115 height 27
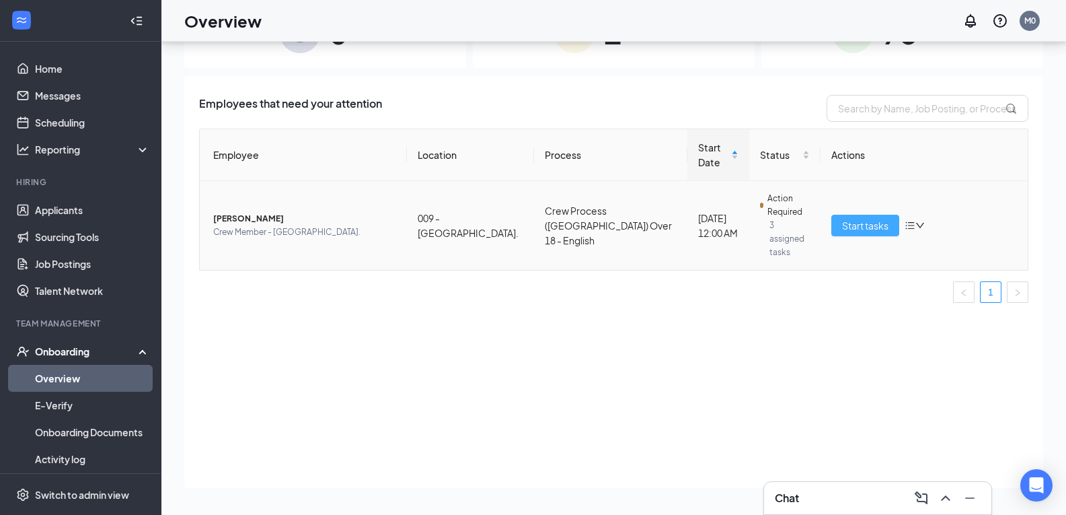
click at [872, 218] on span "Start tasks" at bounding box center [865, 225] width 46 height 15
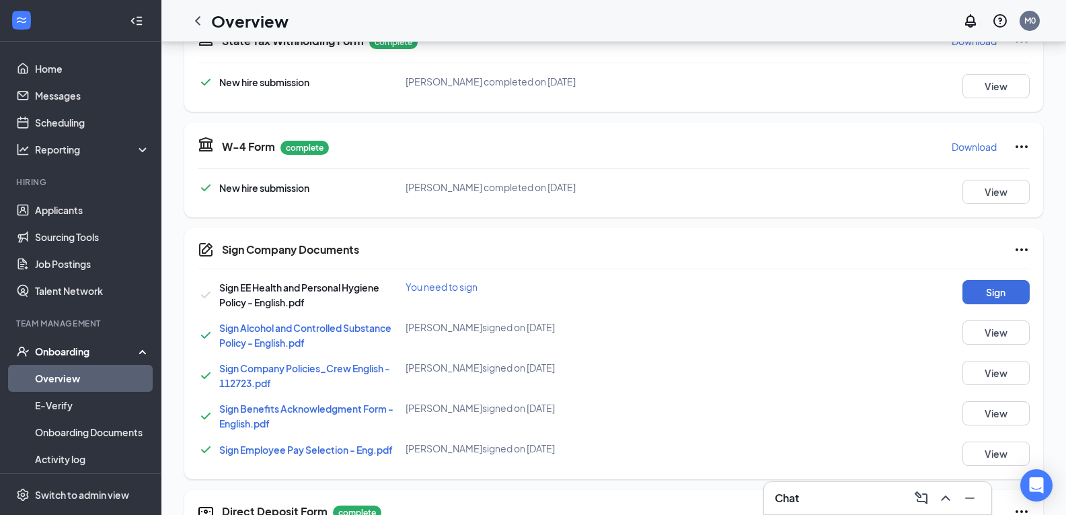
scroll to position [336, 0]
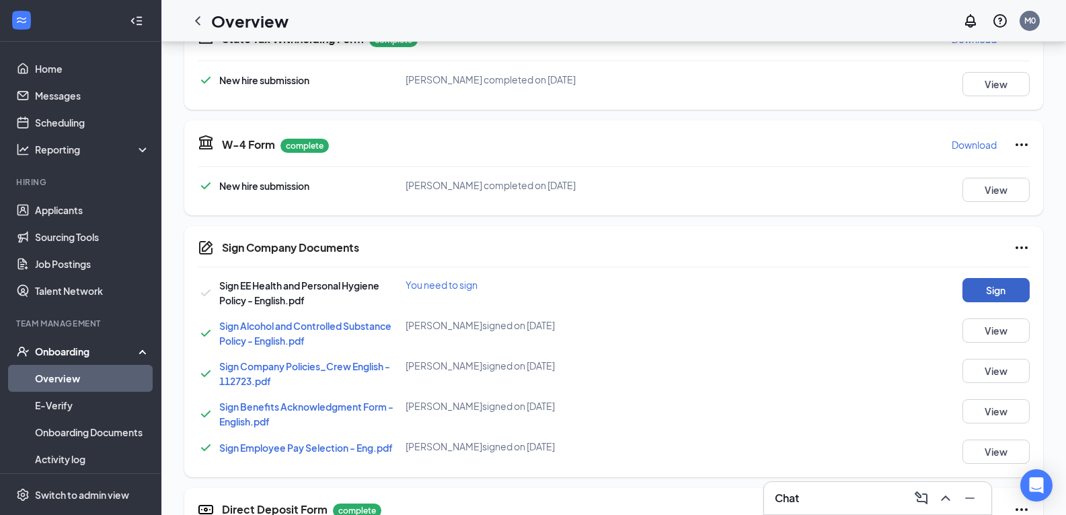
click at [989, 291] on button "Sign" at bounding box center [995, 290] width 67 height 24
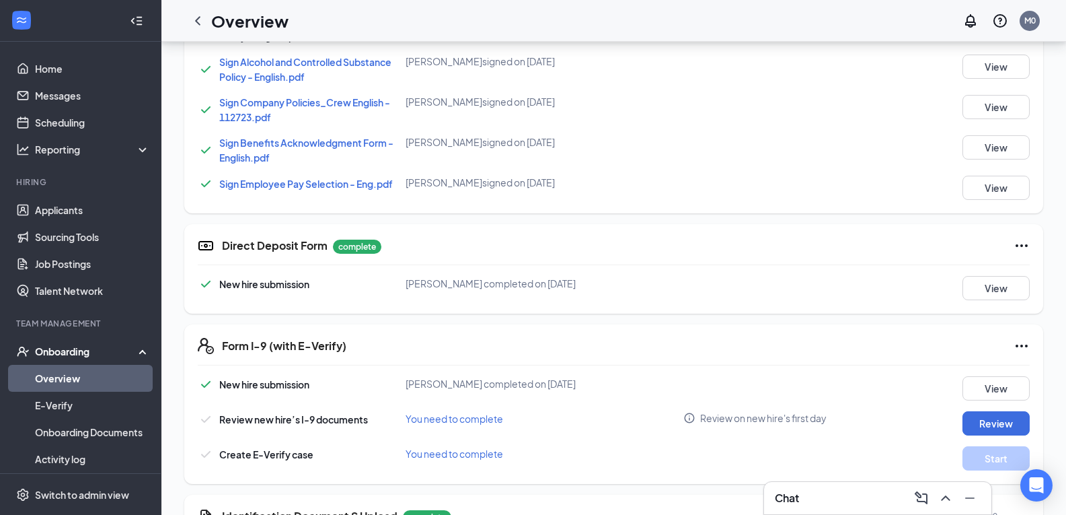
scroll to position [673, 0]
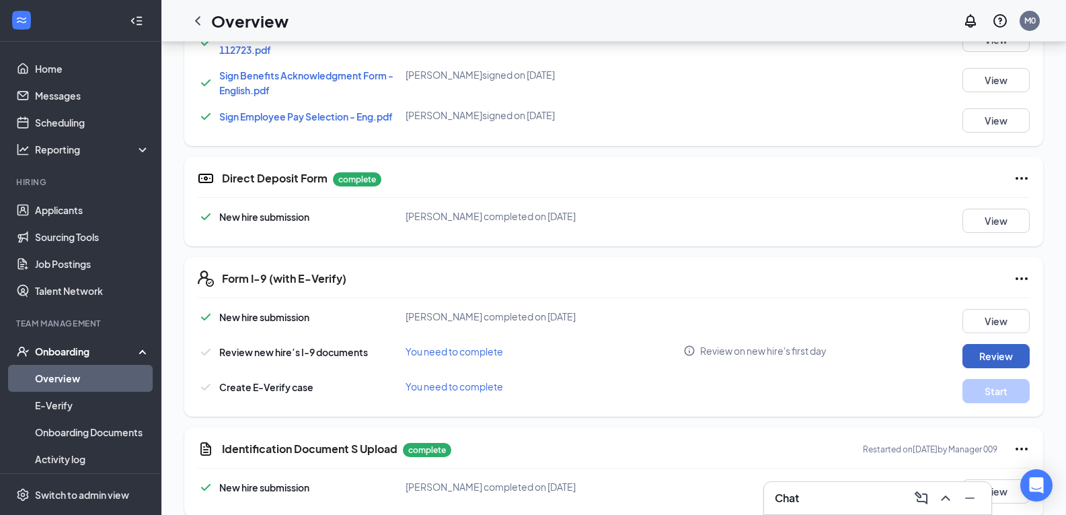
click at [987, 350] on button "Review" at bounding box center [995, 356] width 67 height 24
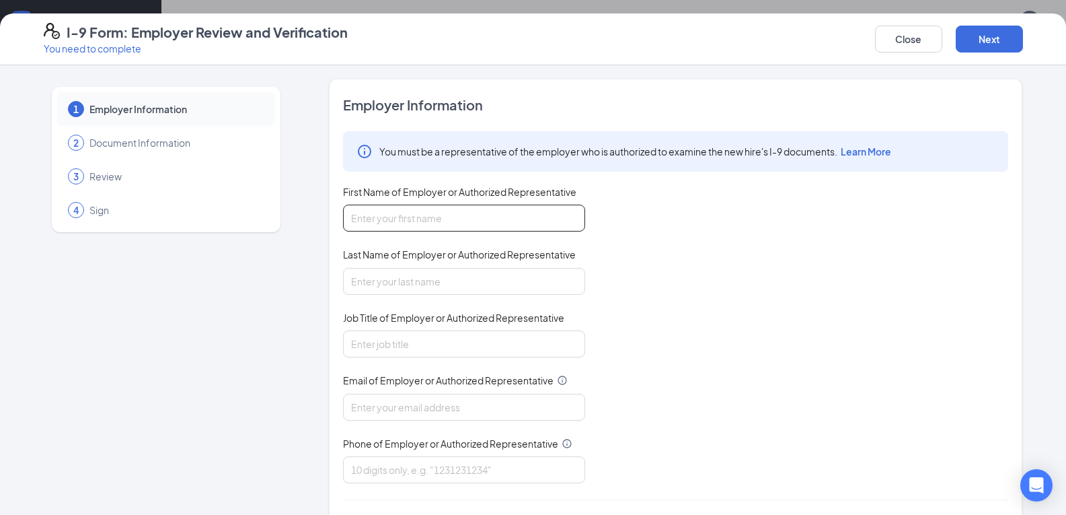
click at [393, 215] on input "First Name of Employer or Authorized Representative" at bounding box center [464, 217] width 242 height 27
type input "Ludek"
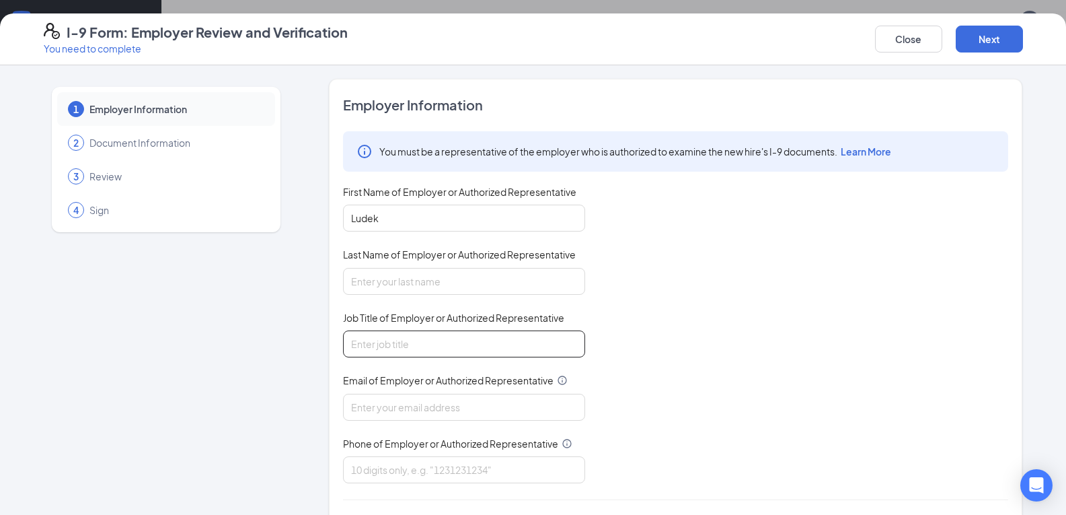
click at [397, 349] on input "Job Title of Employer or Authorized Representative" at bounding box center [464, 343] width 242 height 27
type input "Unit Director"
click at [383, 278] on input "Last Name of Employer or Authorized Representative" at bounding box center [464, 281] width 242 height 27
type input "Kamienski"
click at [377, 410] on input "Email of Employer or Authorized Representative" at bounding box center [464, 406] width 242 height 27
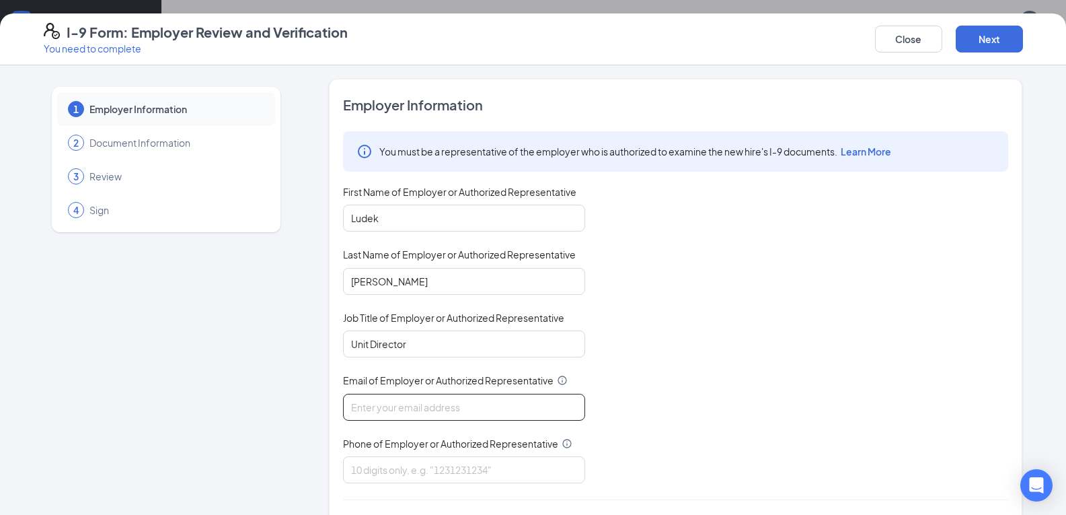
type input "triarc09@bojrdu.com"
click at [408, 469] on input "Phone of Employer or Authorized Representative" at bounding box center [464, 469] width 242 height 27
type input "9194895942"
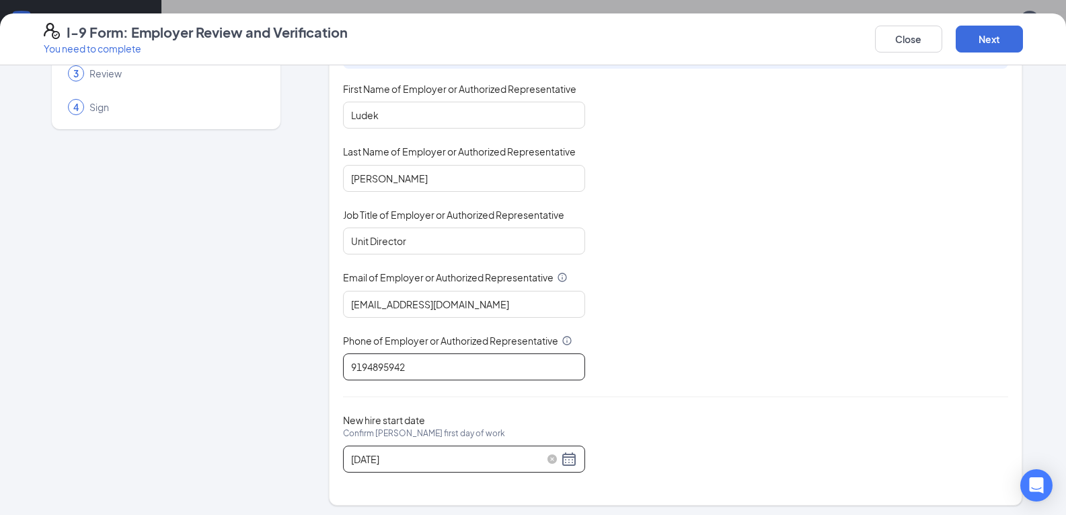
scroll to position [107, 0]
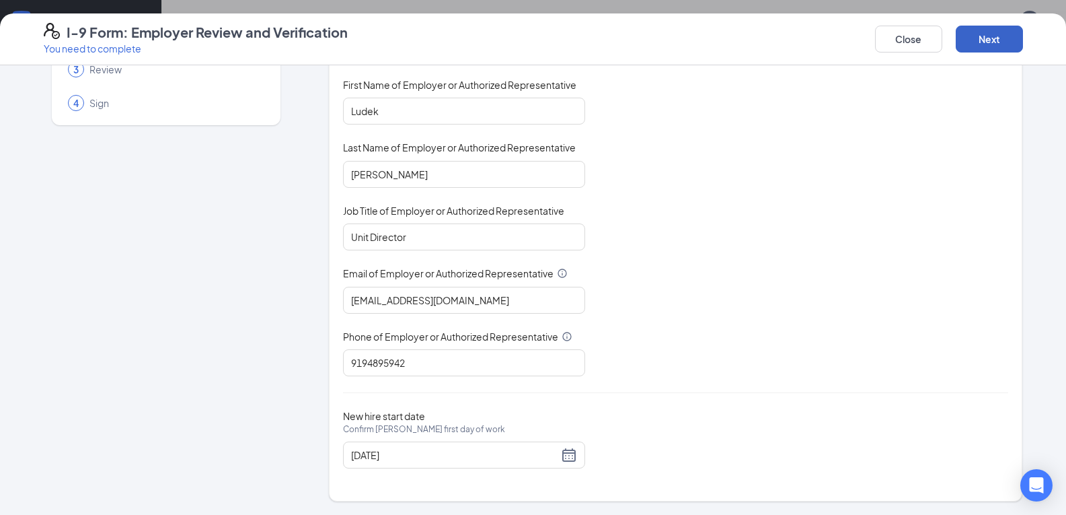
click at [982, 40] on button "Next" at bounding box center [989, 39] width 67 height 27
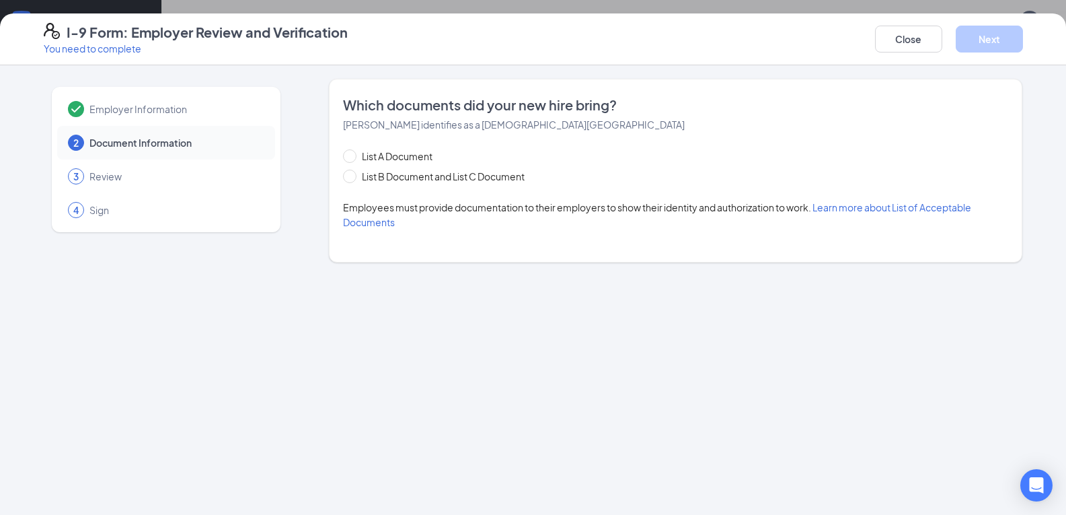
scroll to position [0, 0]
click at [350, 174] on input "List B Document and List C Document" at bounding box center [347, 173] width 9 height 9
radio input "true"
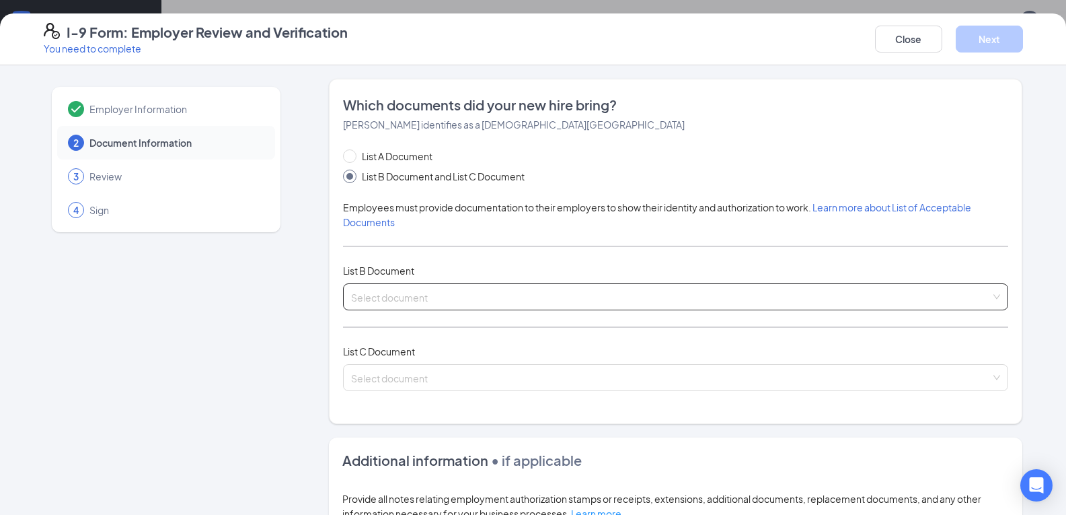
click at [400, 303] on input "search" at bounding box center [671, 294] width 640 height 20
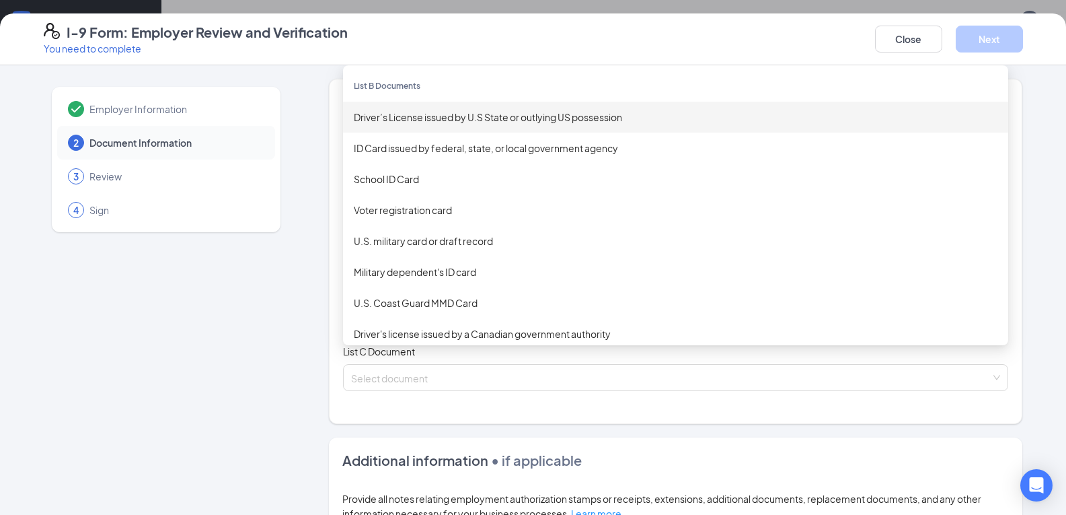
click at [393, 120] on div "Driver’s License issued by U.S State or outlying US possession" at bounding box center [676, 117] width 644 height 15
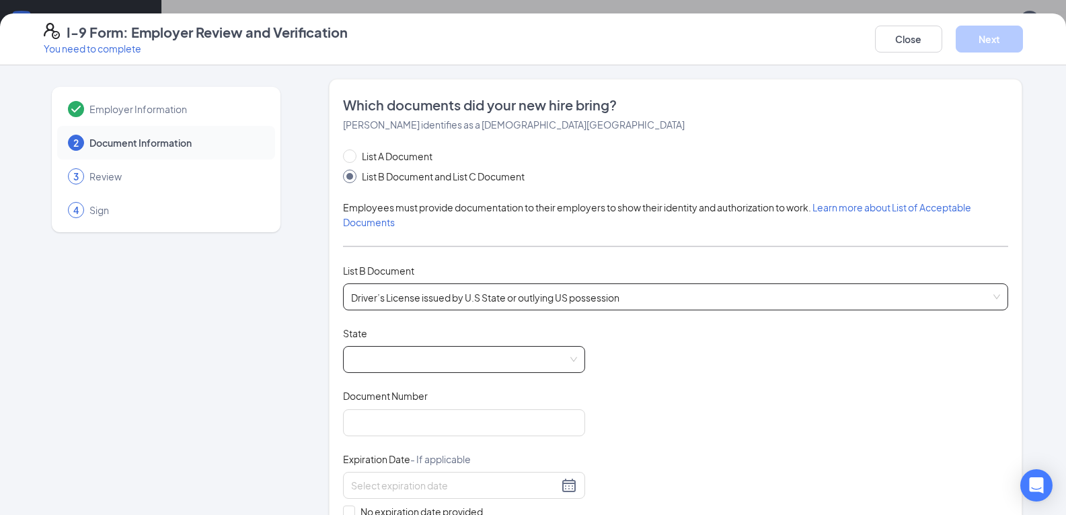
click at [371, 361] on span at bounding box center [464, 359] width 226 height 26
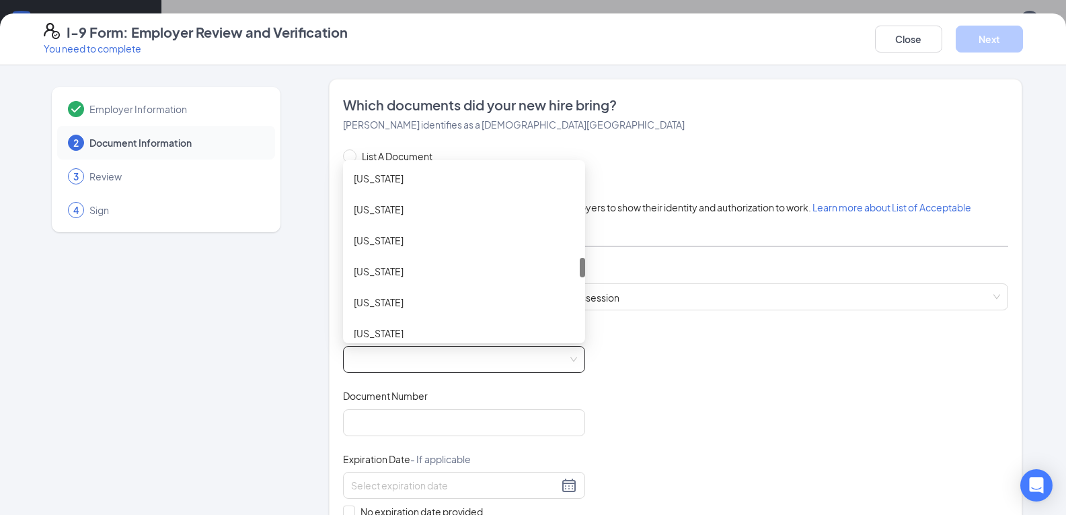
scroll to position [942, 0]
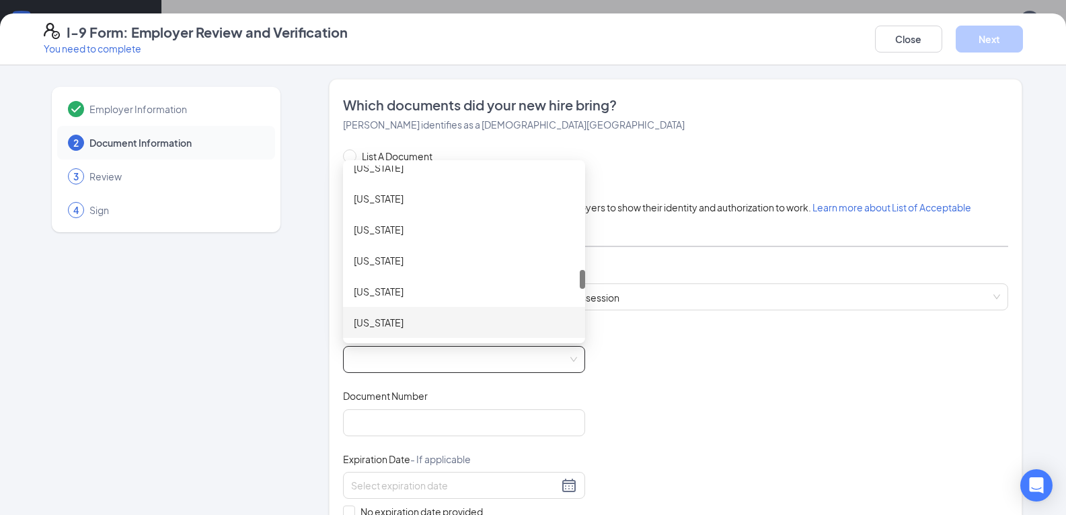
click at [398, 322] on div "North Carolina" at bounding box center [464, 322] width 221 height 15
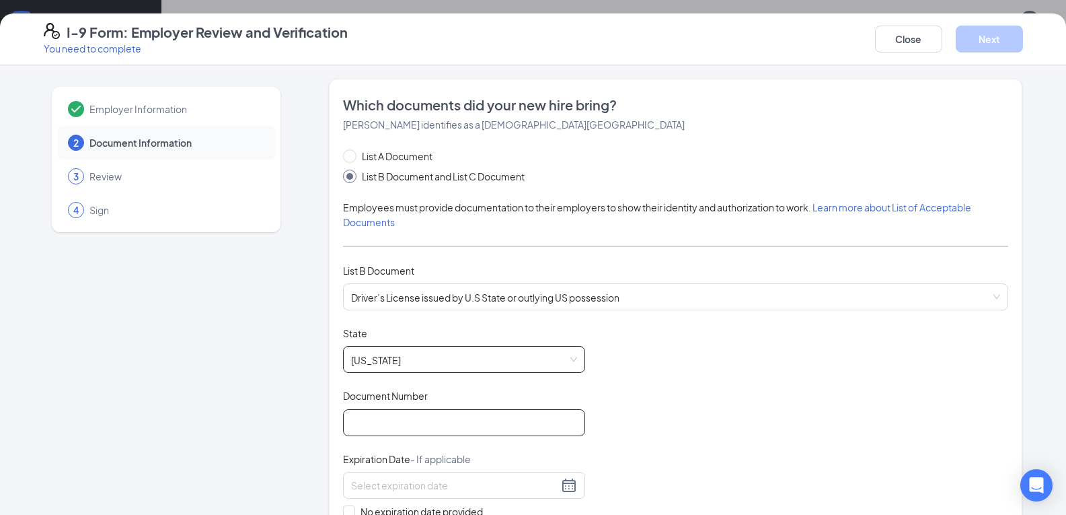
click at [397, 416] on input "Document Number" at bounding box center [464, 422] width 242 height 27
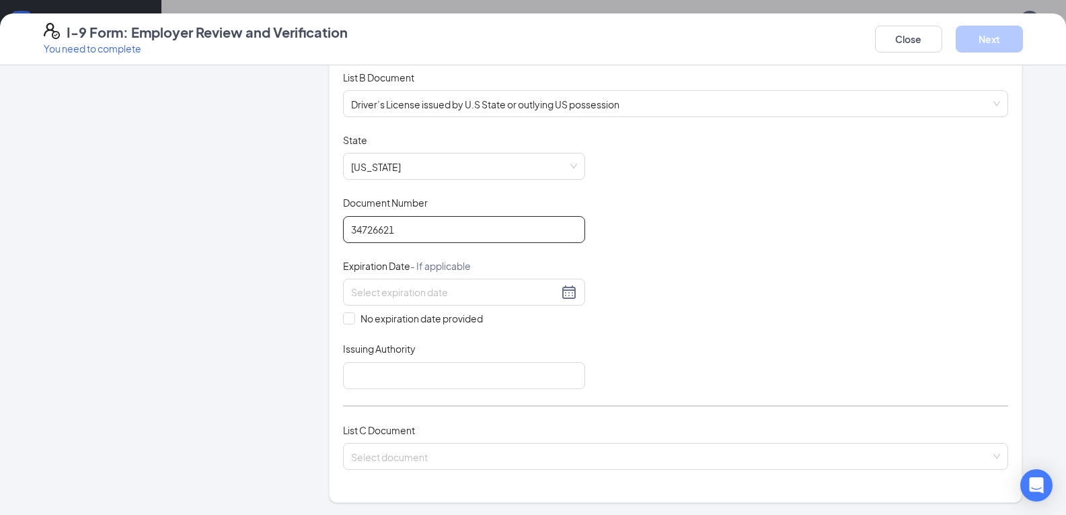
scroll to position [269, 0]
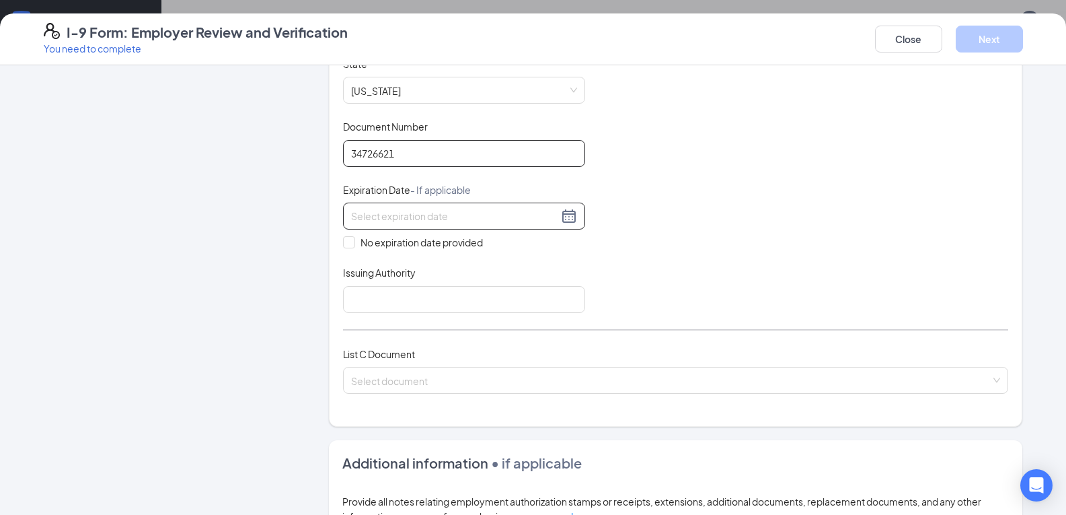
type input "34726621"
click at [566, 214] on div at bounding box center [464, 216] width 226 height 16
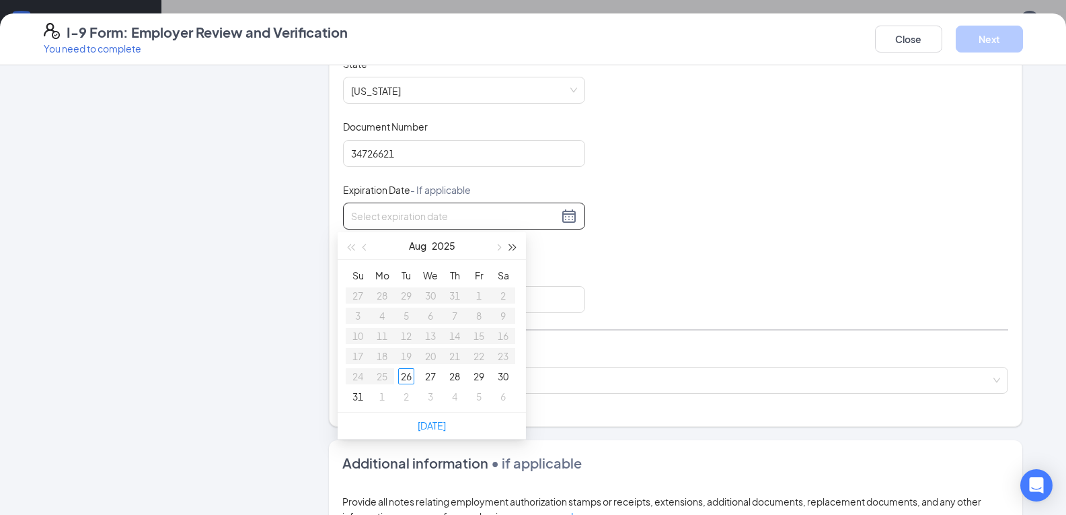
click at [512, 250] on span "button" at bounding box center [513, 247] width 7 height 7
click at [500, 245] on button "button" at bounding box center [497, 245] width 15 height 27
click at [498, 245] on span "button" at bounding box center [497, 247] width 7 height 7
type input "10/23/2027"
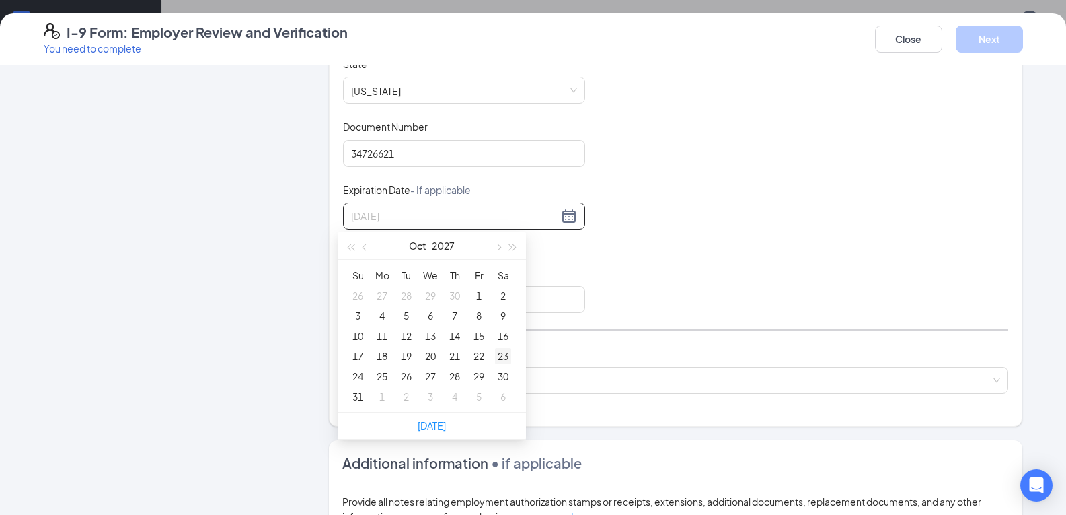
click at [502, 358] on div "23" at bounding box center [503, 356] width 16 height 16
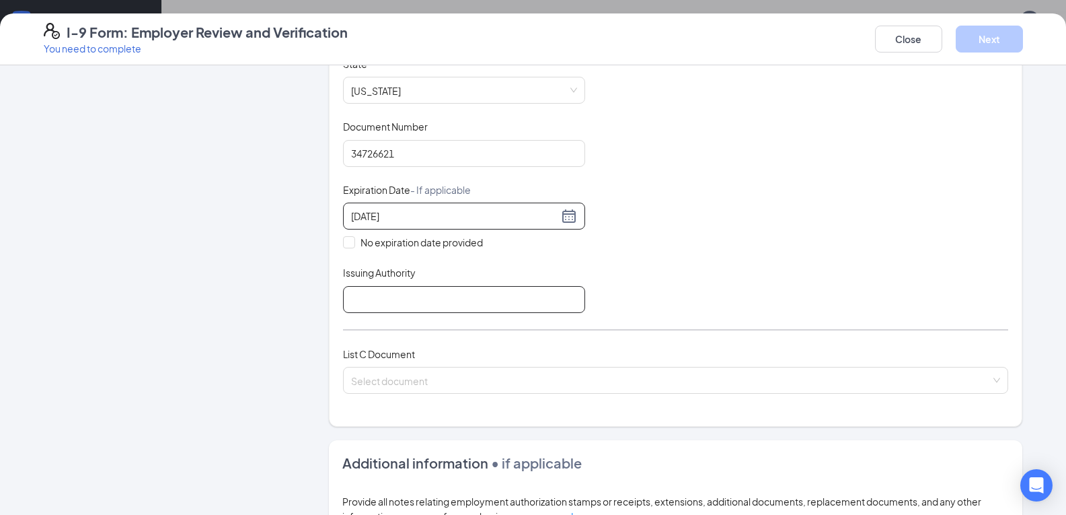
click at [416, 297] on input "Issuing Authority" at bounding box center [464, 299] width 242 height 27
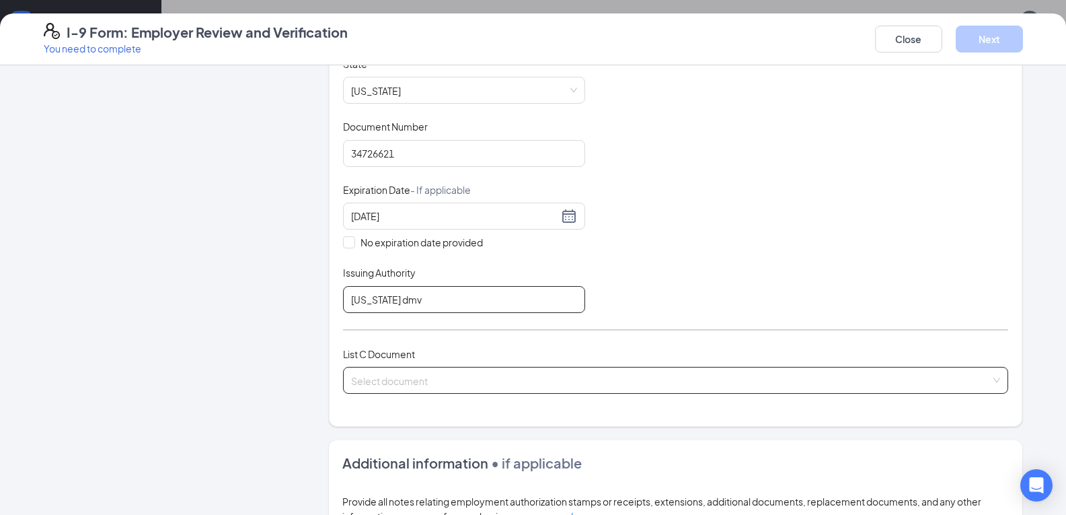
type input "North Carolina DMV"
click at [362, 378] on input "search" at bounding box center [671, 377] width 640 height 20
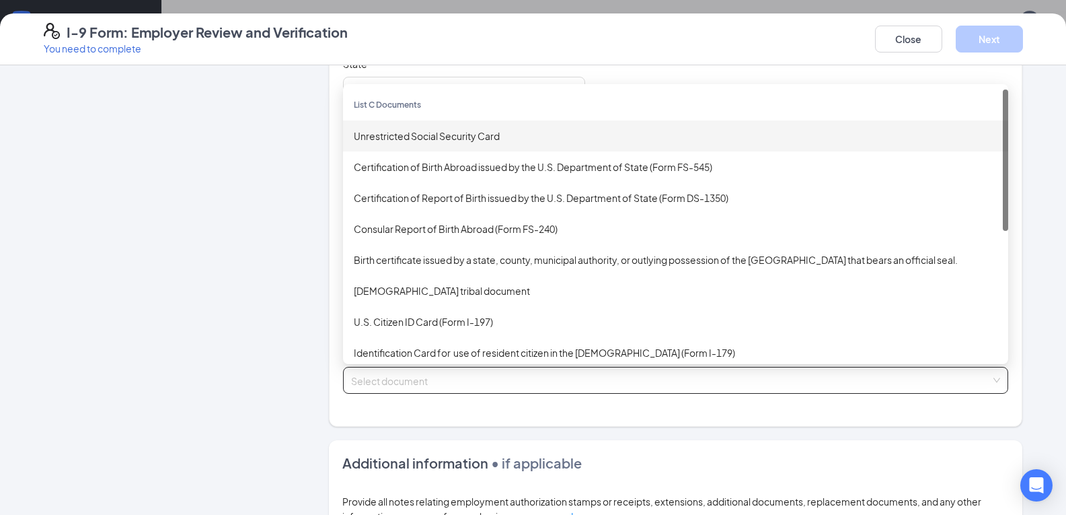
click at [438, 137] on div "Unrestricted Social Security Card" at bounding box center [676, 135] width 644 height 15
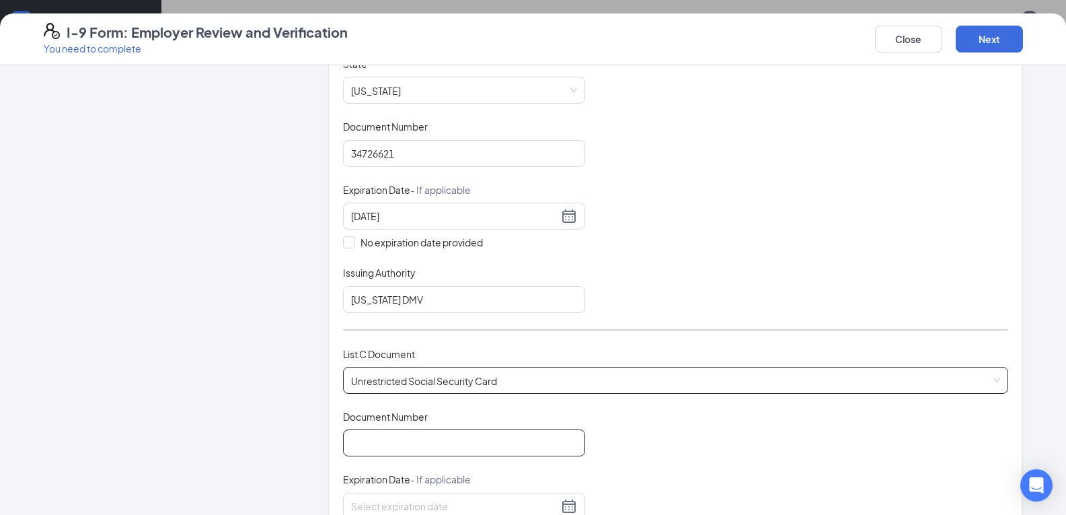
click at [492, 437] on input "Document Number" at bounding box center [464, 442] width 242 height 27
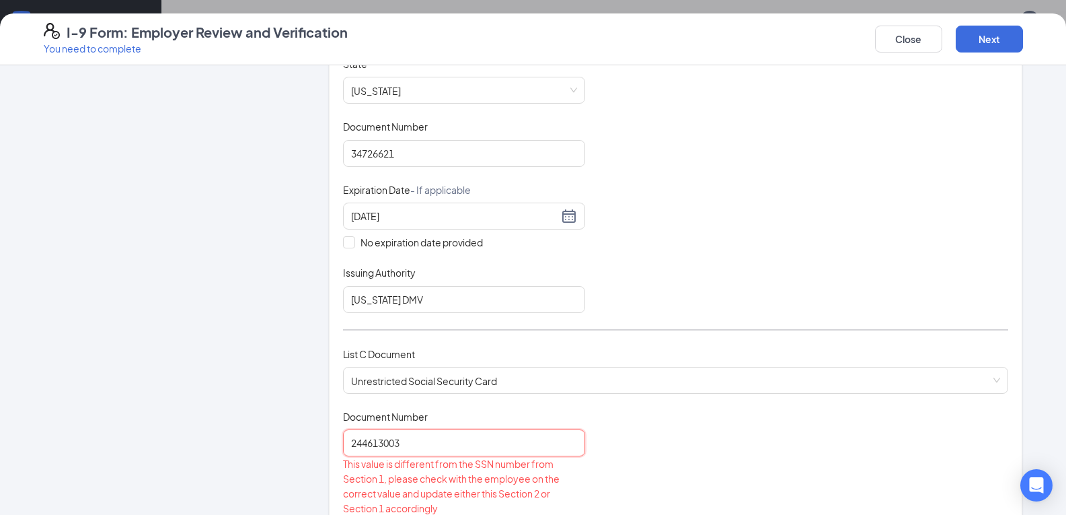
drag, startPoint x: 379, startPoint y: 443, endPoint x: 374, endPoint y: 468, distance: 26.0
click at [379, 443] on input "244613003" at bounding box center [464, 442] width 242 height 27
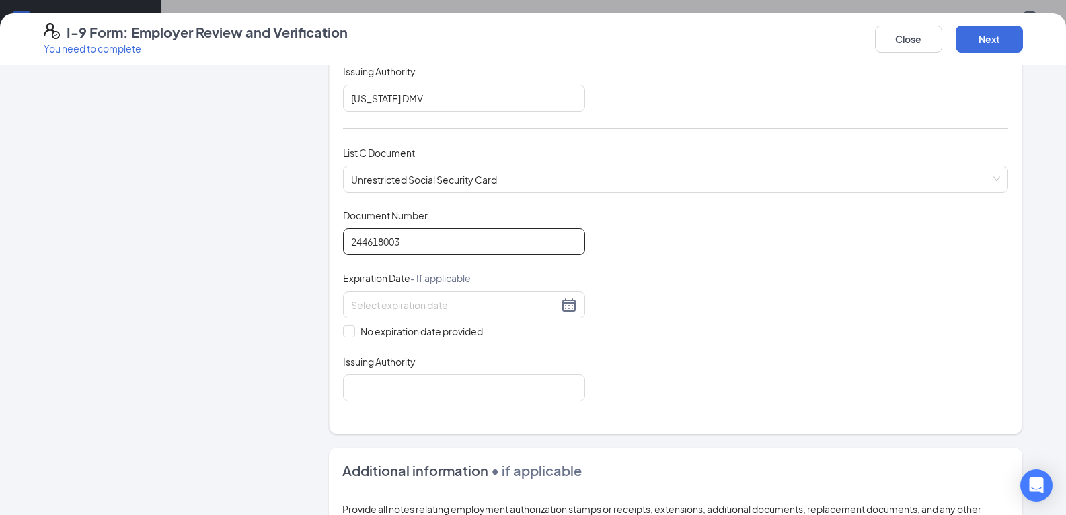
scroll to position [471, 0]
type input "244618003"
click at [344, 332] on input "No expiration date provided" at bounding box center [347, 328] width 9 height 9
checkbox input "true"
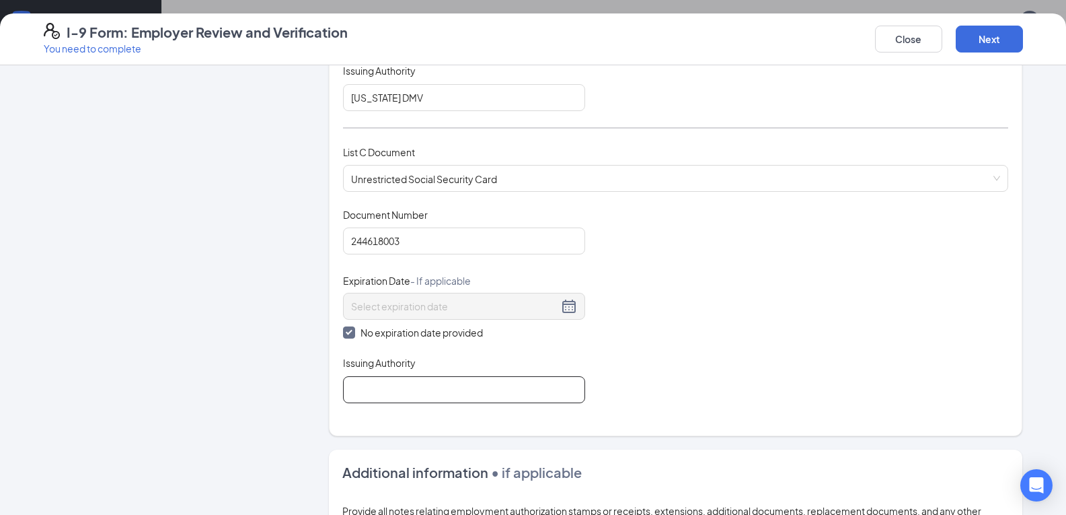
click at [363, 394] on input "Issuing Authority" at bounding box center [464, 389] width 242 height 27
type input "Social Security Administration"
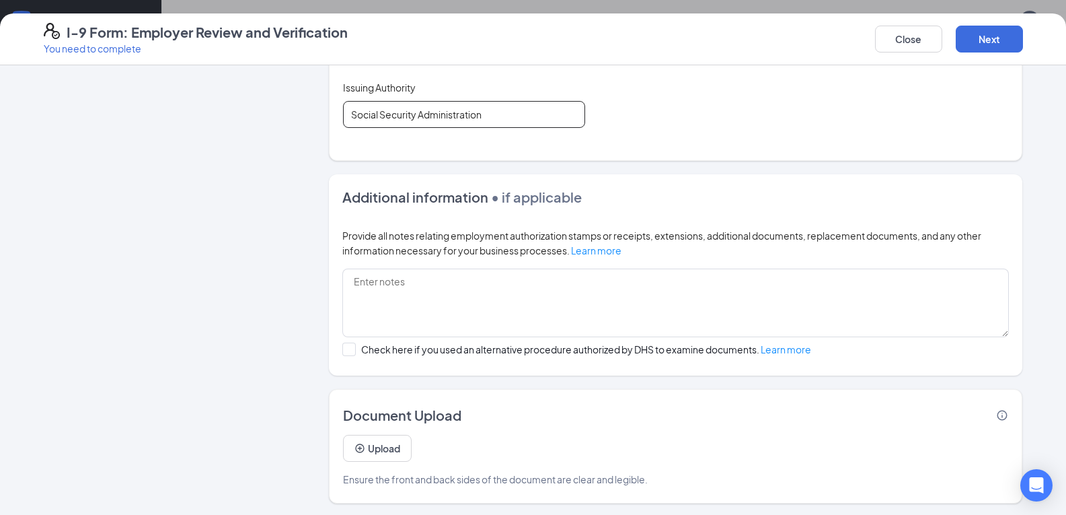
scroll to position [748, 0]
click at [989, 36] on button "Next" at bounding box center [989, 39] width 67 height 27
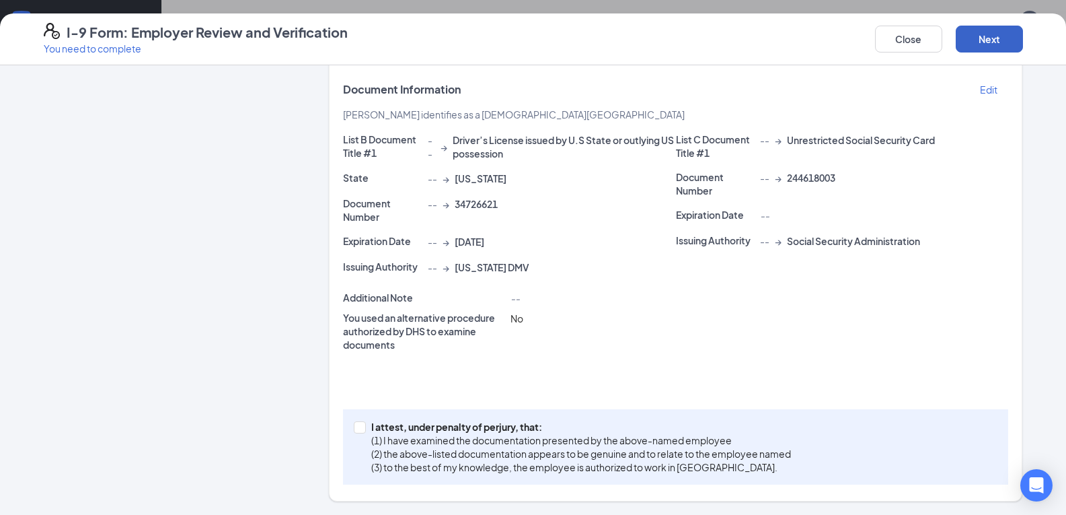
scroll to position [266, 0]
click at [359, 429] on span at bounding box center [360, 427] width 12 height 12
click at [359, 429] on input "I attest, under penalty of perjury, that: (1) I have examined the documentation…" at bounding box center [358, 425] width 9 height 9
checkbox input "true"
click at [977, 41] on button "Next" at bounding box center [989, 39] width 67 height 27
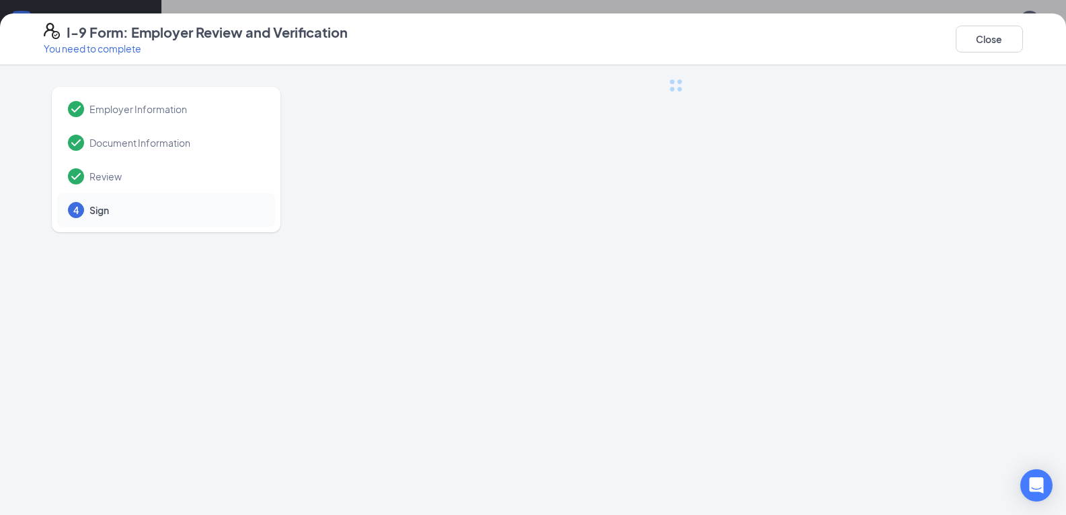
scroll to position [0, 0]
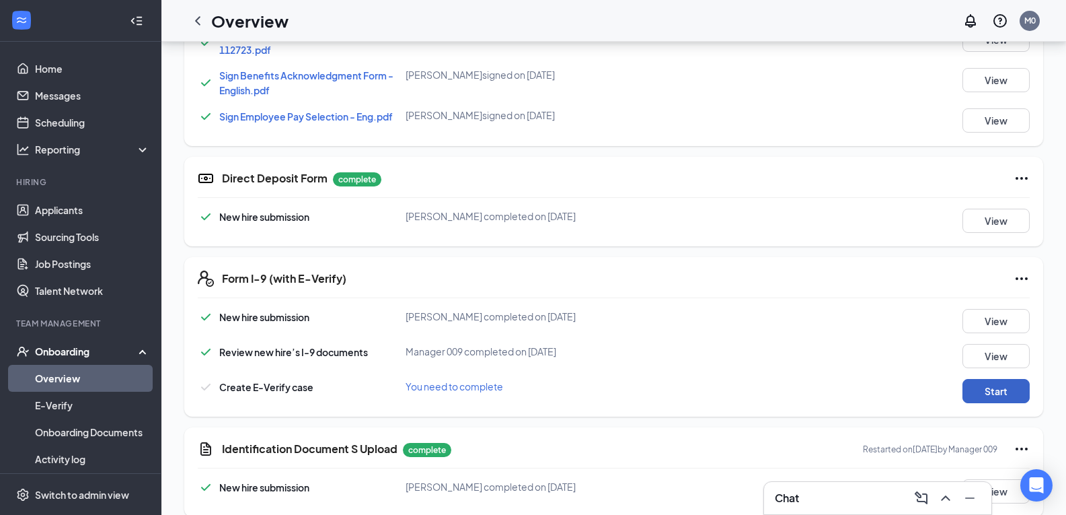
click at [1003, 392] on button "Start" at bounding box center [995, 391] width 67 height 24
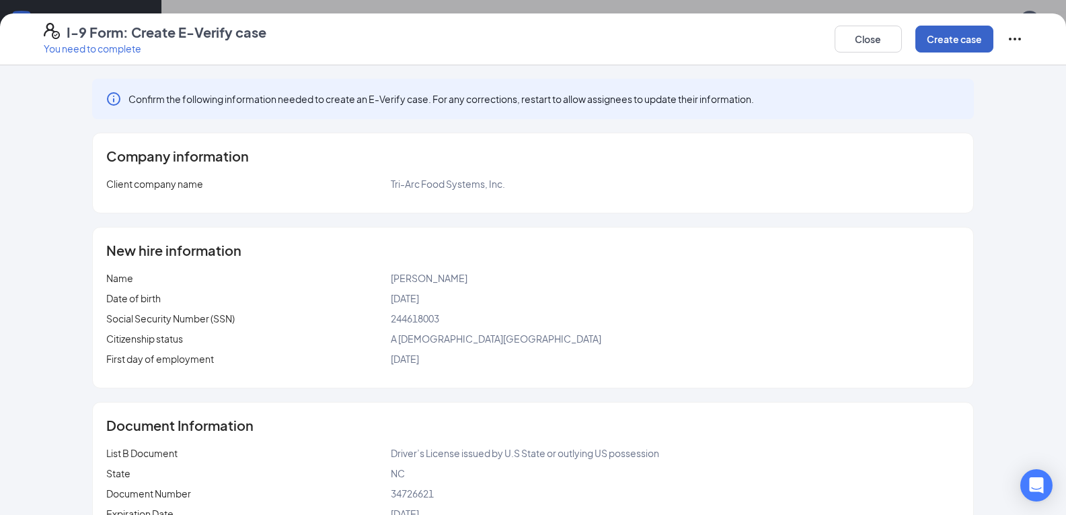
click at [954, 39] on button "Create case" at bounding box center [954, 39] width 78 height 27
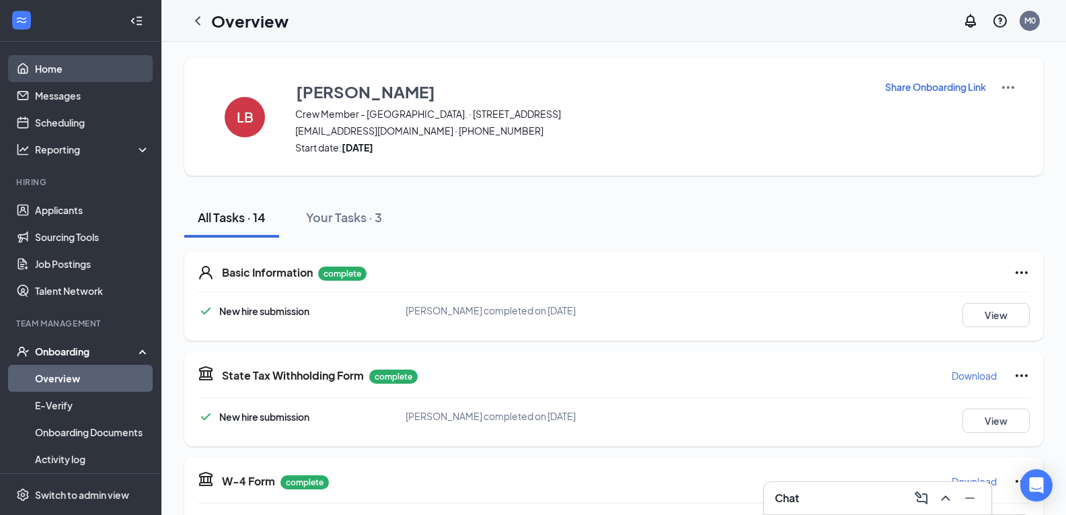
click at [67, 68] on link "Home" at bounding box center [92, 68] width 115 height 27
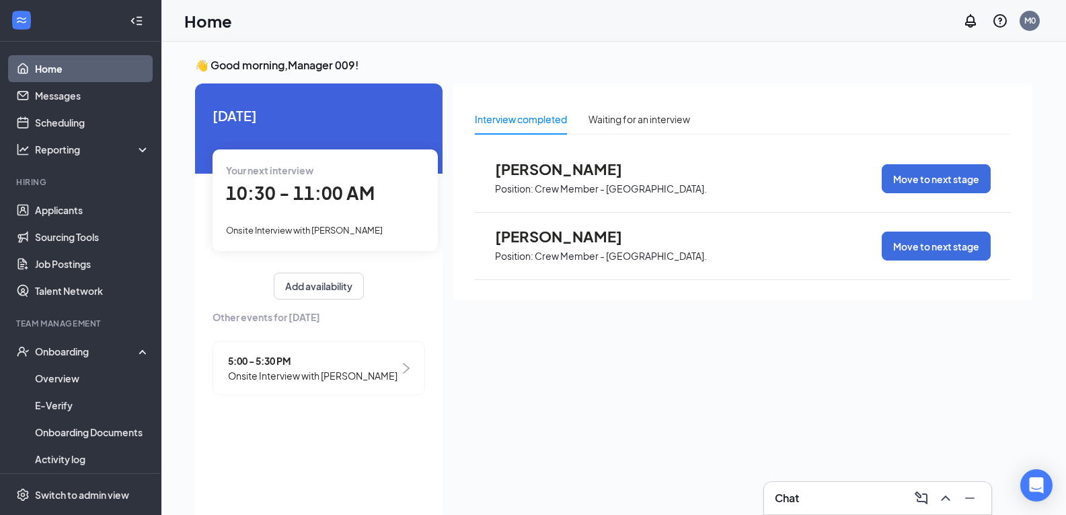
click at [326, 231] on span "Onsite Interview with [PERSON_NAME]" at bounding box center [304, 230] width 157 height 11
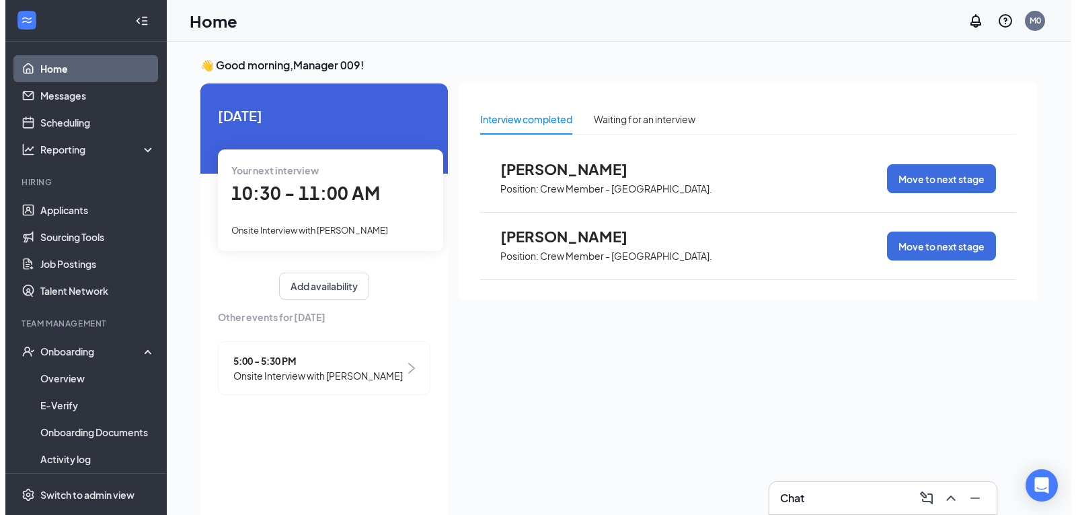
scroll to position [5, 0]
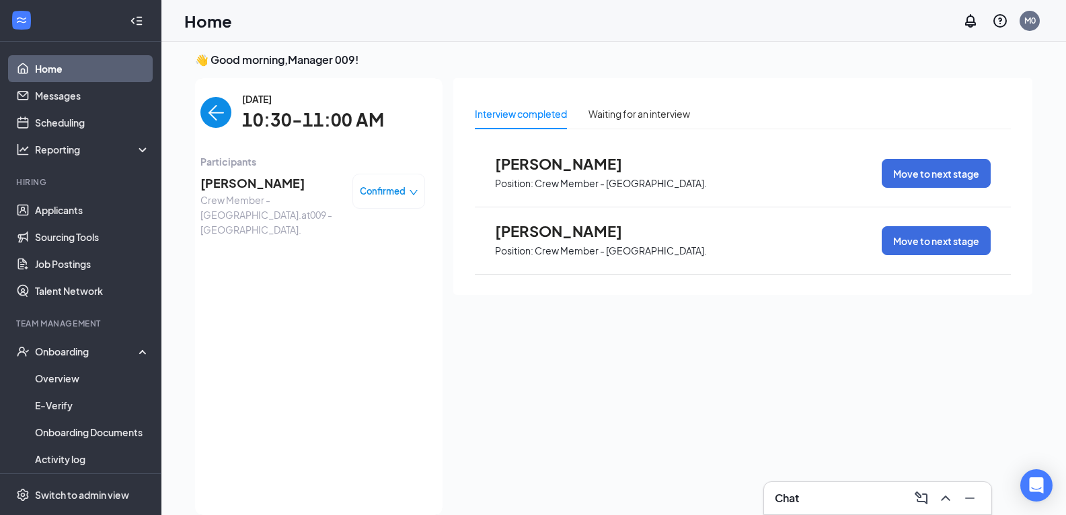
click at [241, 184] on span "Troy Mercer" at bounding box center [270, 183] width 141 height 19
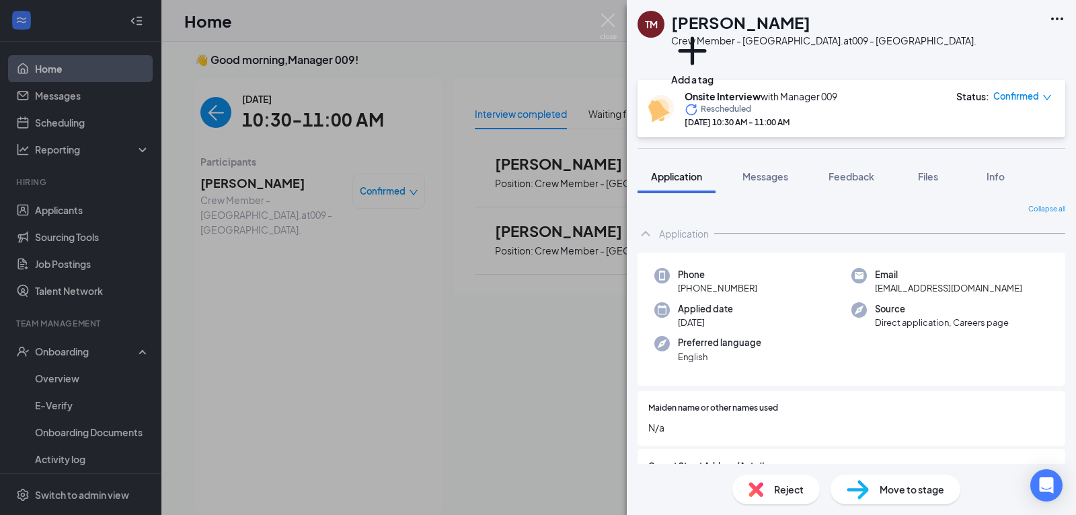
click at [334, 465] on div "TM Troy Mercer Crew Member - Chapel Hill Blvd. at 009 - Chapel Hill Blvd. Add a…" at bounding box center [538, 257] width 1076 height 515
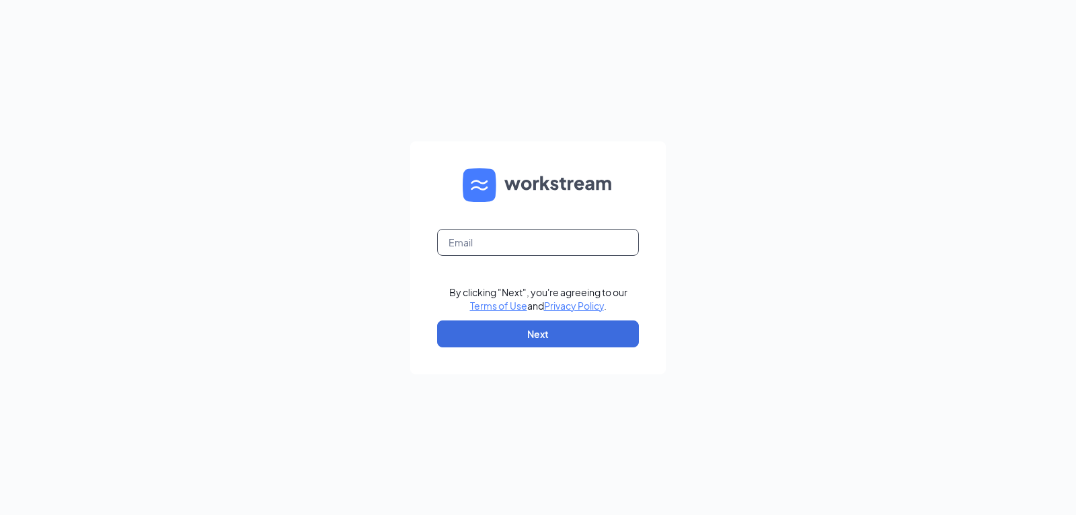
click at [486, 244] on input "text" at bounding box center [538, 242] width 202 height 27
type input "triarc09@bojrdu.com"
click at [553, 334] on button "Next" at bounding box center [538, 333] width 202 height 27
click at [502, 244] on input "text" at bounding box center [538, 242] width 202 height 27
type input "triarc09@bojrdu.com"
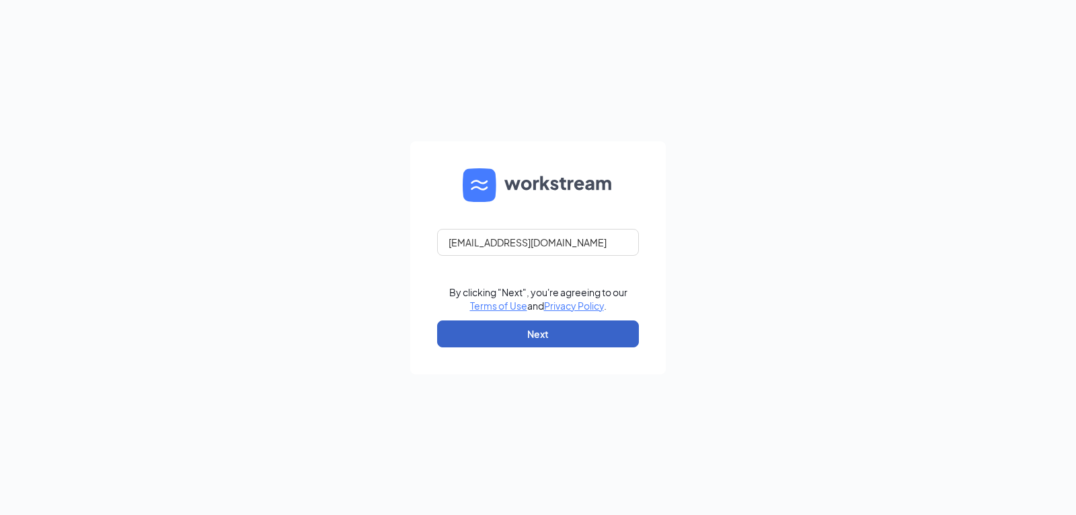
click at [554, 332] on button "Next" at bounding box center [538, 333] width 202 height 27
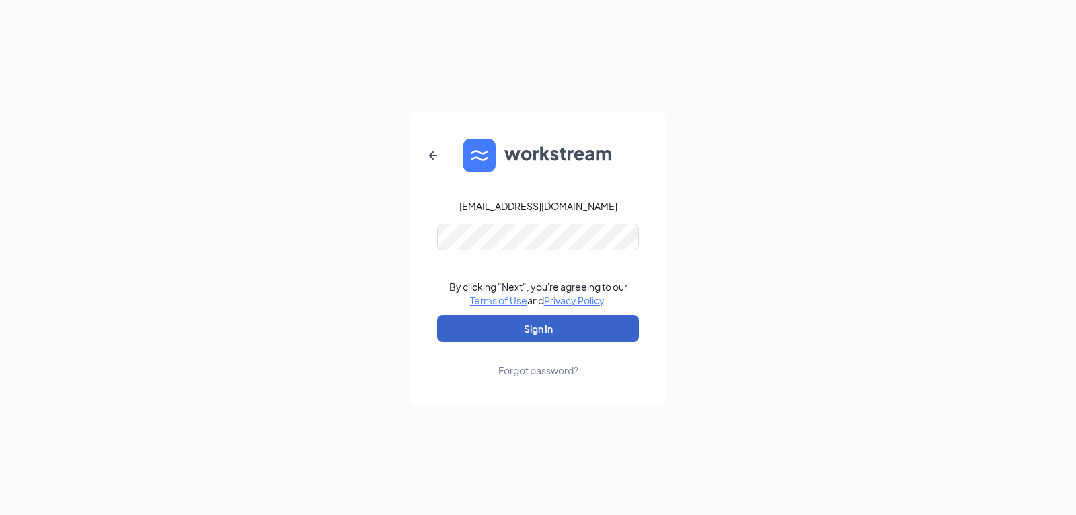
click at [563, 330] on button "Sign In" at bounding box center [538, 328] width 202 height 27
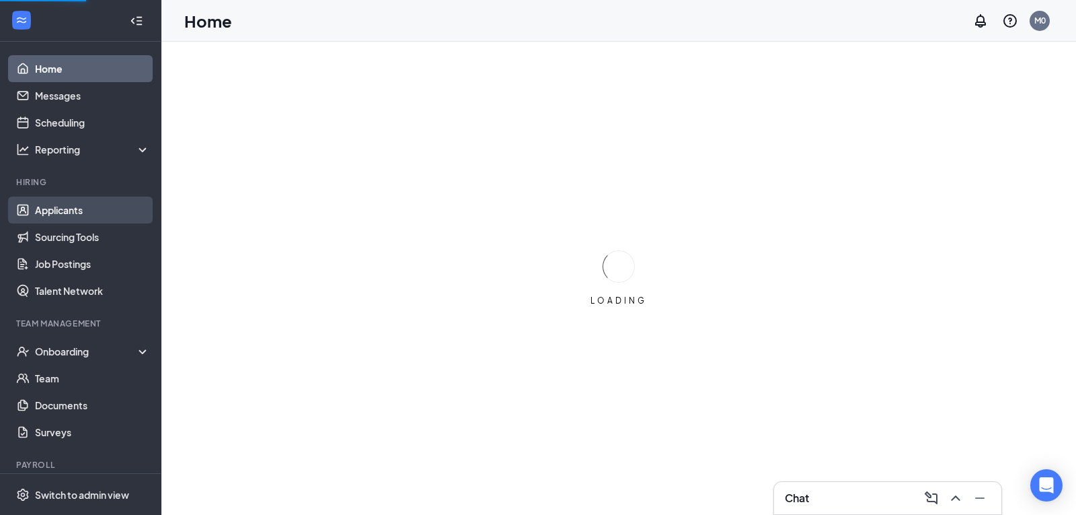
click at [73, 211] on link "Applicants" at bounding box center [92, 209] width 115 height 27
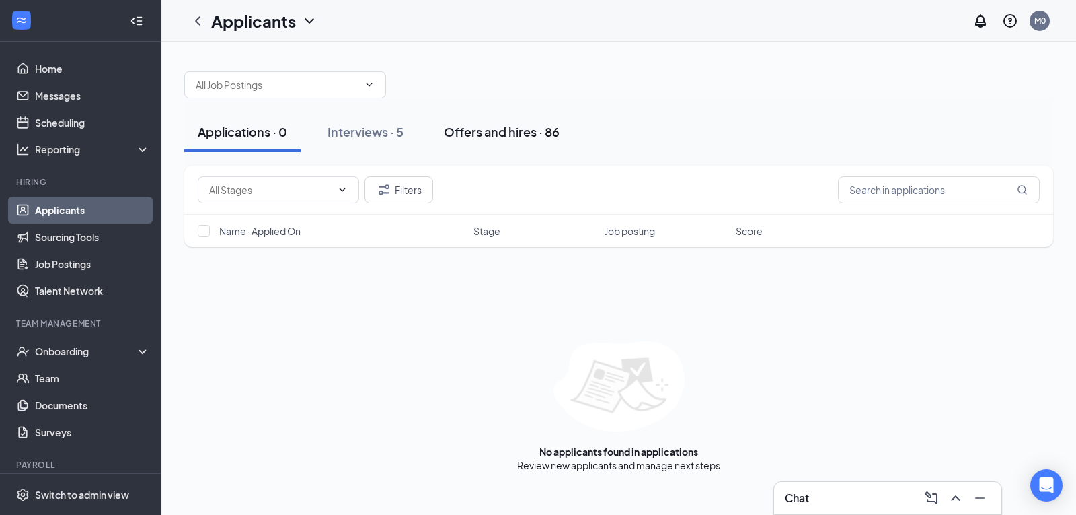
click at [516, 137] on div "Offers and hires · 86" at bounding box center [502, 131] width 116 height 17
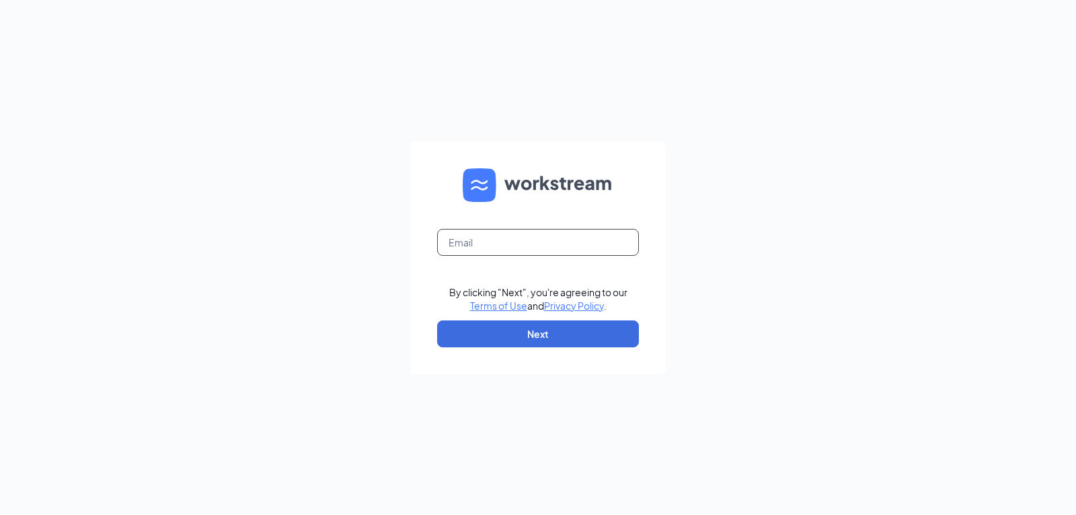
click at [467, 239] on input "text" at bounding box center [538, 242] width 202 height 27
type input "triarc09@bojrdu.com"
click at [559, 340] on button "Next" at bounding box center [538, 333] width 202 height 27
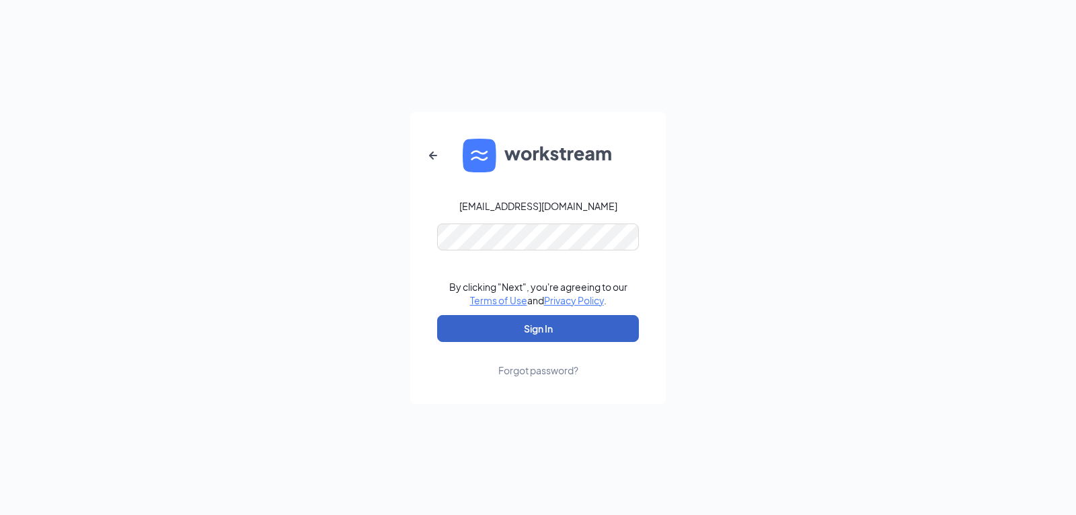
click at [546, 337] on button "Sign In" at bounding box center [538, 328] width 202 height 27
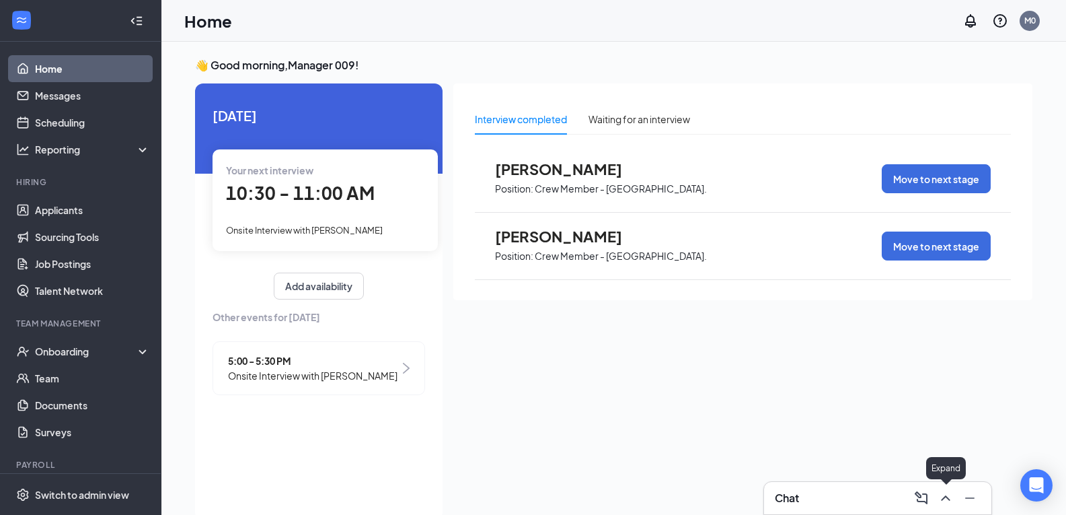
click at [944, 498] on icon "ChevronUp" at bounding box center [946, 498] width 16 height 16
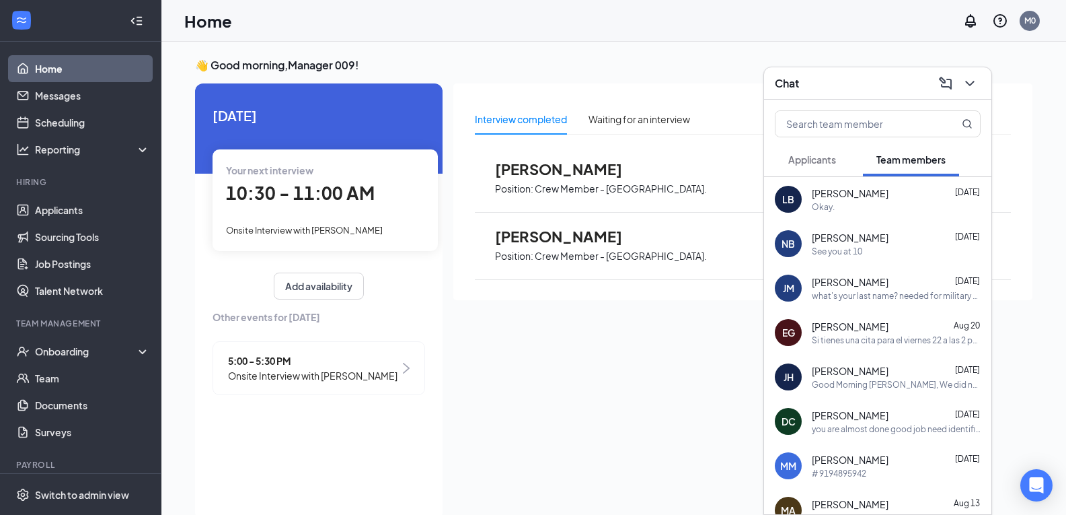
click at [859, 248] on div "See you at 10" at bounding box center [837, 250] width 50 height 11
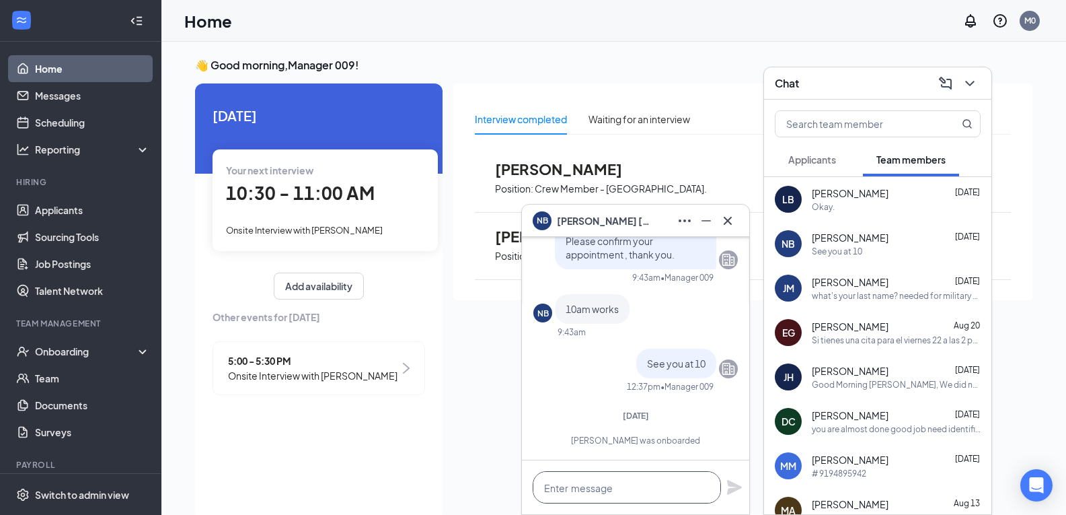
click at [618, 488] on textarea at bounding box center [627, 487] width 188 height 32
type textarea "+"
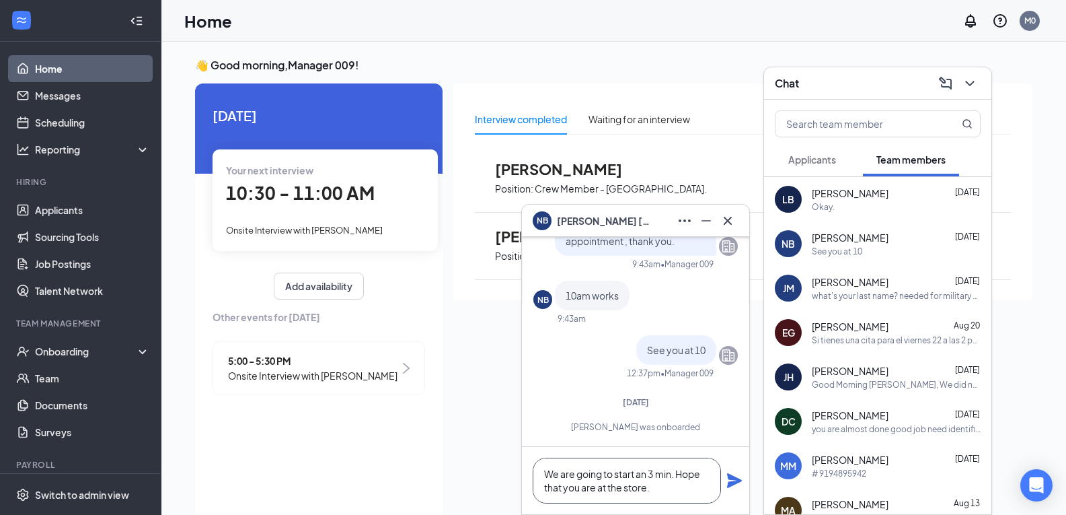
click at [647, 476] on textarea "We are going to start an 3 min. Hope that you are at the store." at bounding box center [627, 480] width 188 height 46
click at [654, 493] on textarea "We are going to start in 3 min. Hope that you are at the store." at bounding box center [627, 480] width 188 height 46
type textarea "We are going to start in 3 min. Hope that you are at the store. Thanks."
click at [731, 480] on icon "Plane" at bounding box center [734, 480] width 16 height 16
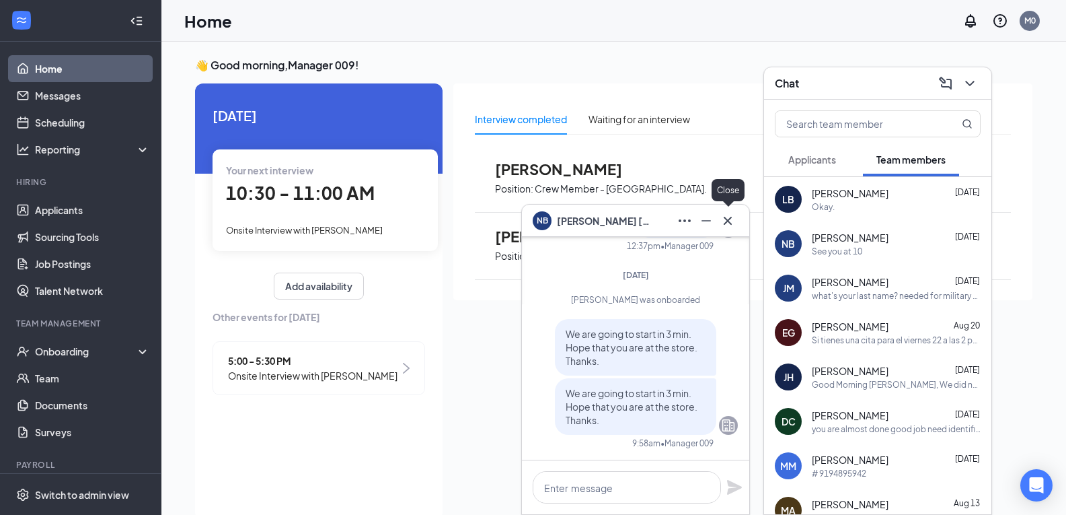
click at [732, 218] on icon "Cross" at bounding box center [728, 221] width 16 height 16
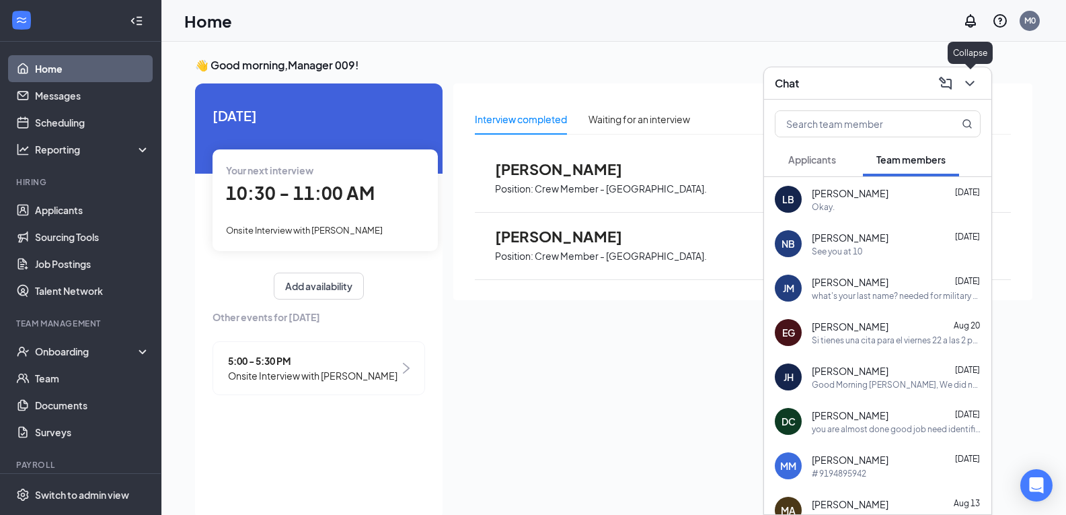
click at [972, 85] on icon "ChevronDown" at bounding box center [970, 83] width 16 height 16
